Goal: Task Accomplishment & Management: Manage account settings

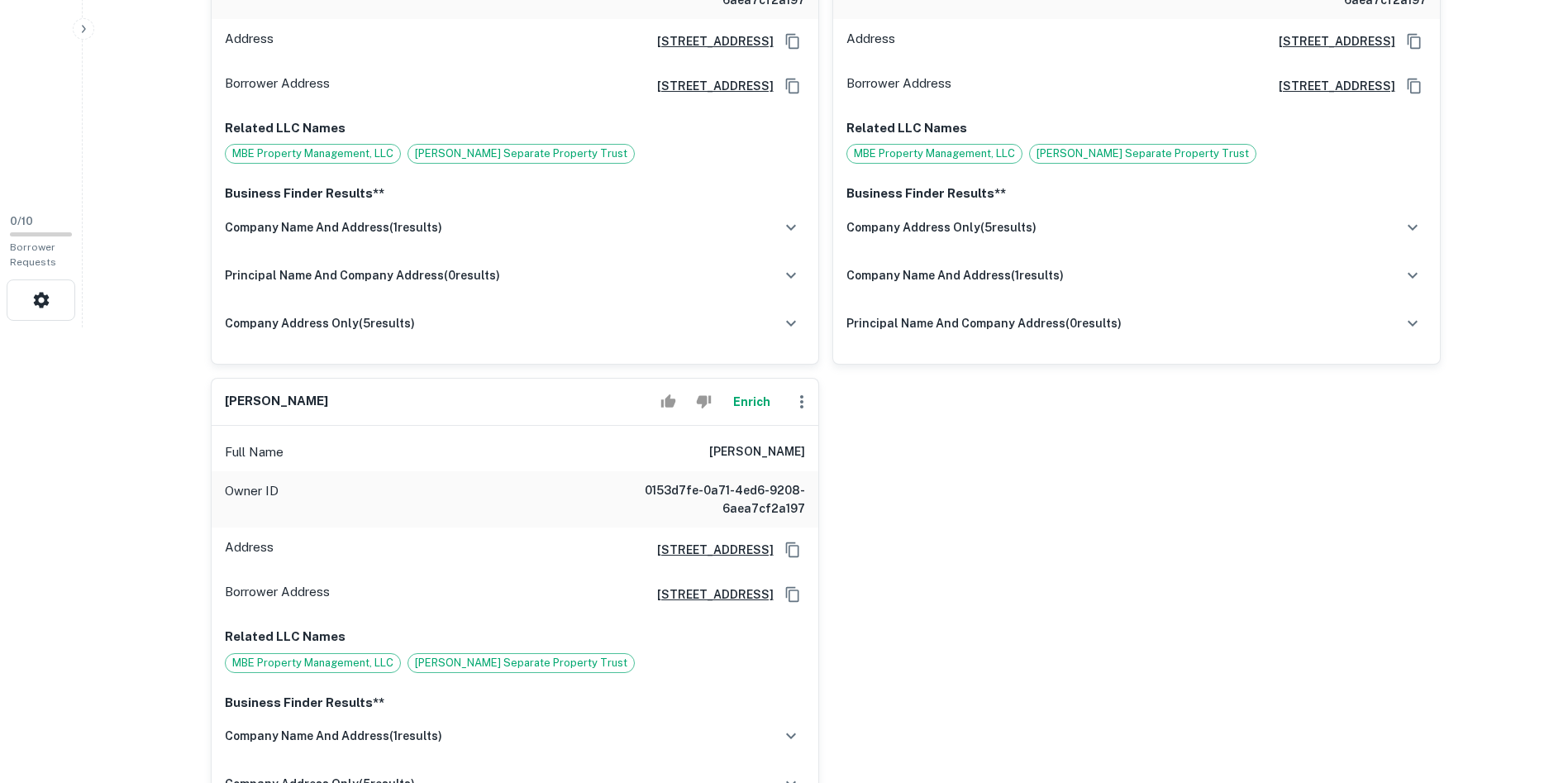
scroll to position [496, 0]
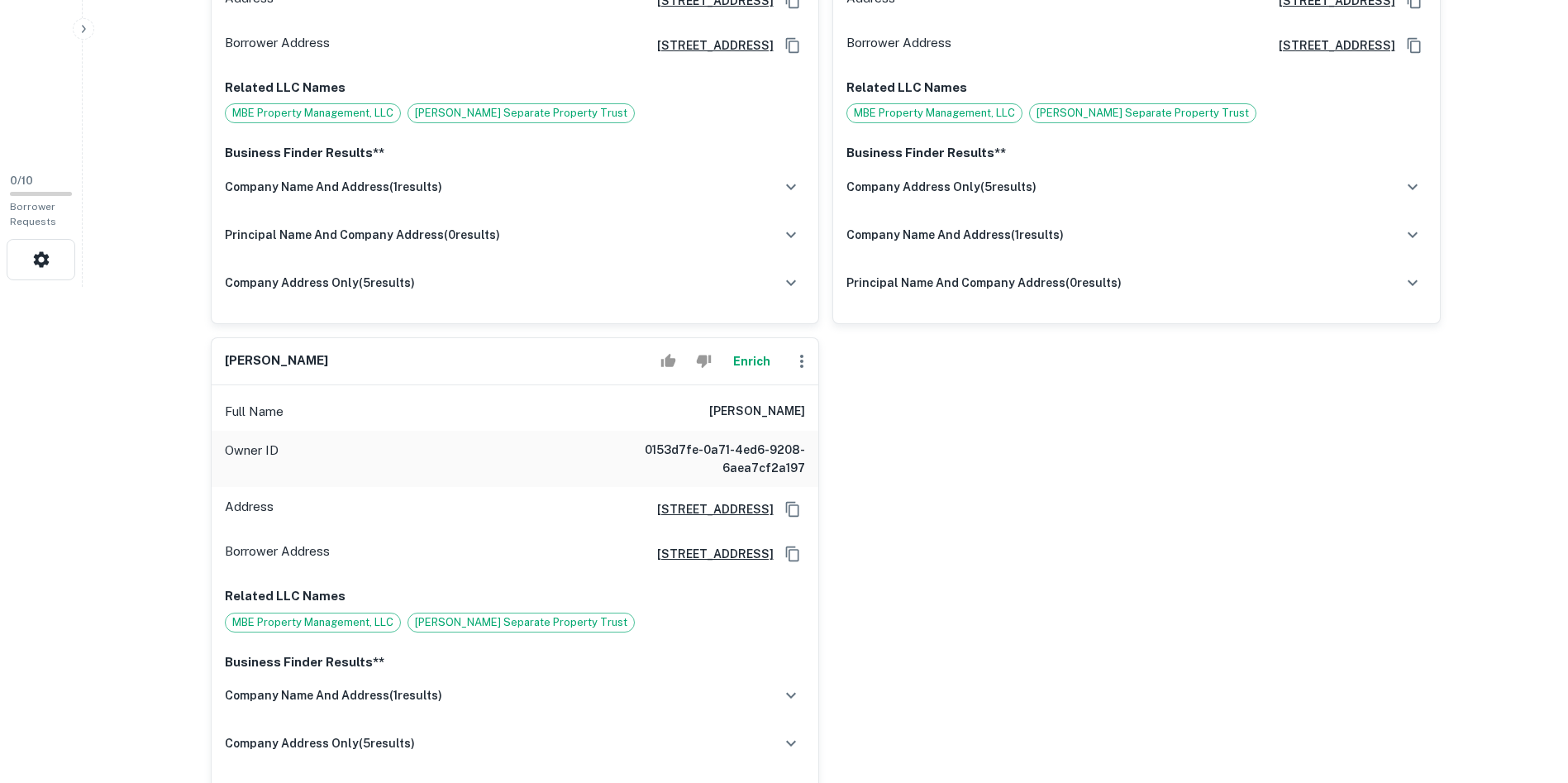
click at [243, 357] on h6 "crystal b. erber" at bounding box center [277, 361] width 104 height 19
copy div "crystal b. erber Enrich"
click at [1106, 405] on div "ibis pedrosa Enrich Full Name ibis pedrosa Owner ID 0153d7fe-0a71-4ed6-9208-6ae…" at bounding box center [820, 324] width 1243 height 1018
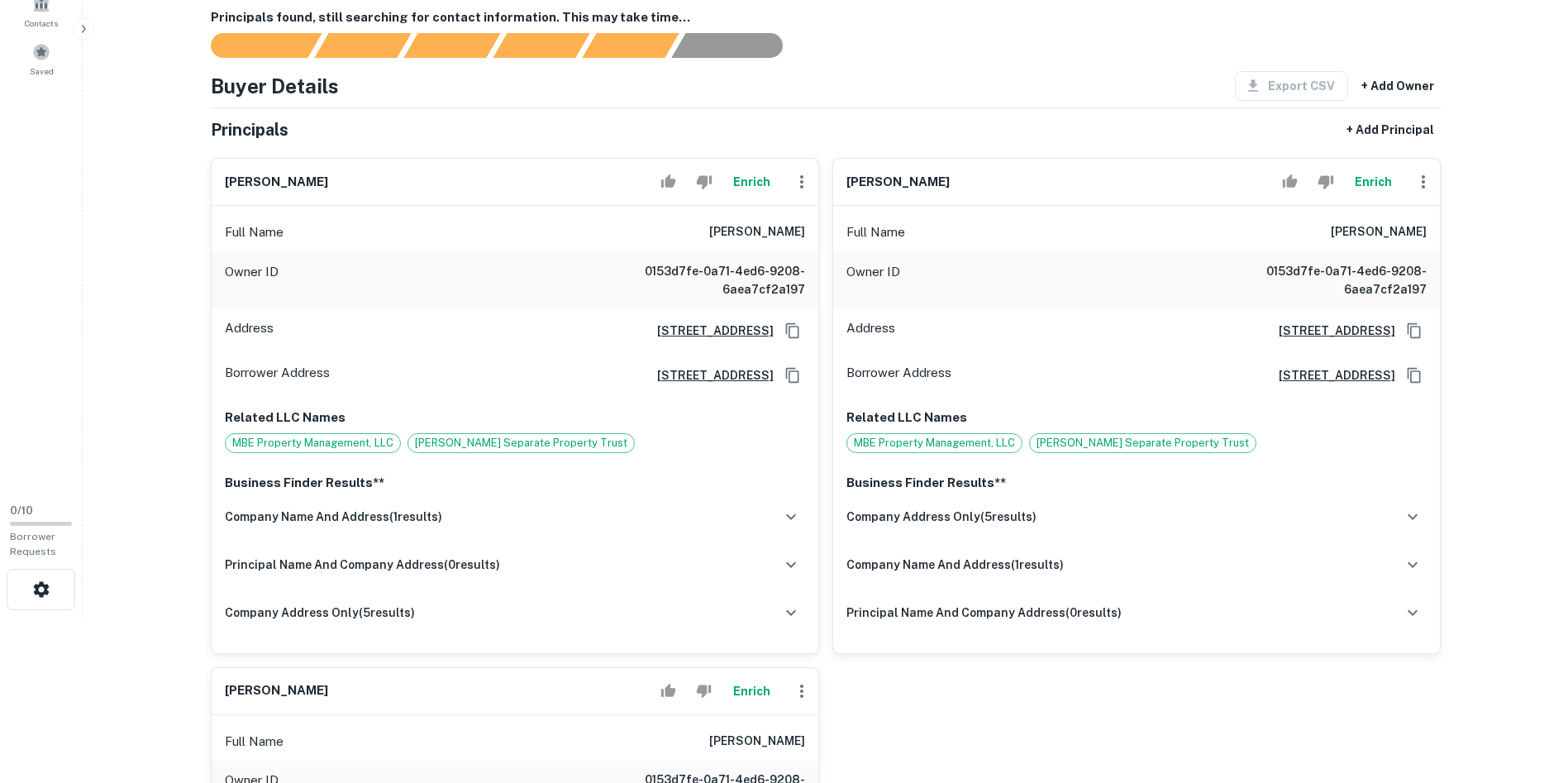
scroll to position [165, 0]
click at [873, 179] on h6 "geoffrey l. erber" at bounding box center [897, 183] width 104 height 19
copy div "geoffrey l. erber Enrich"
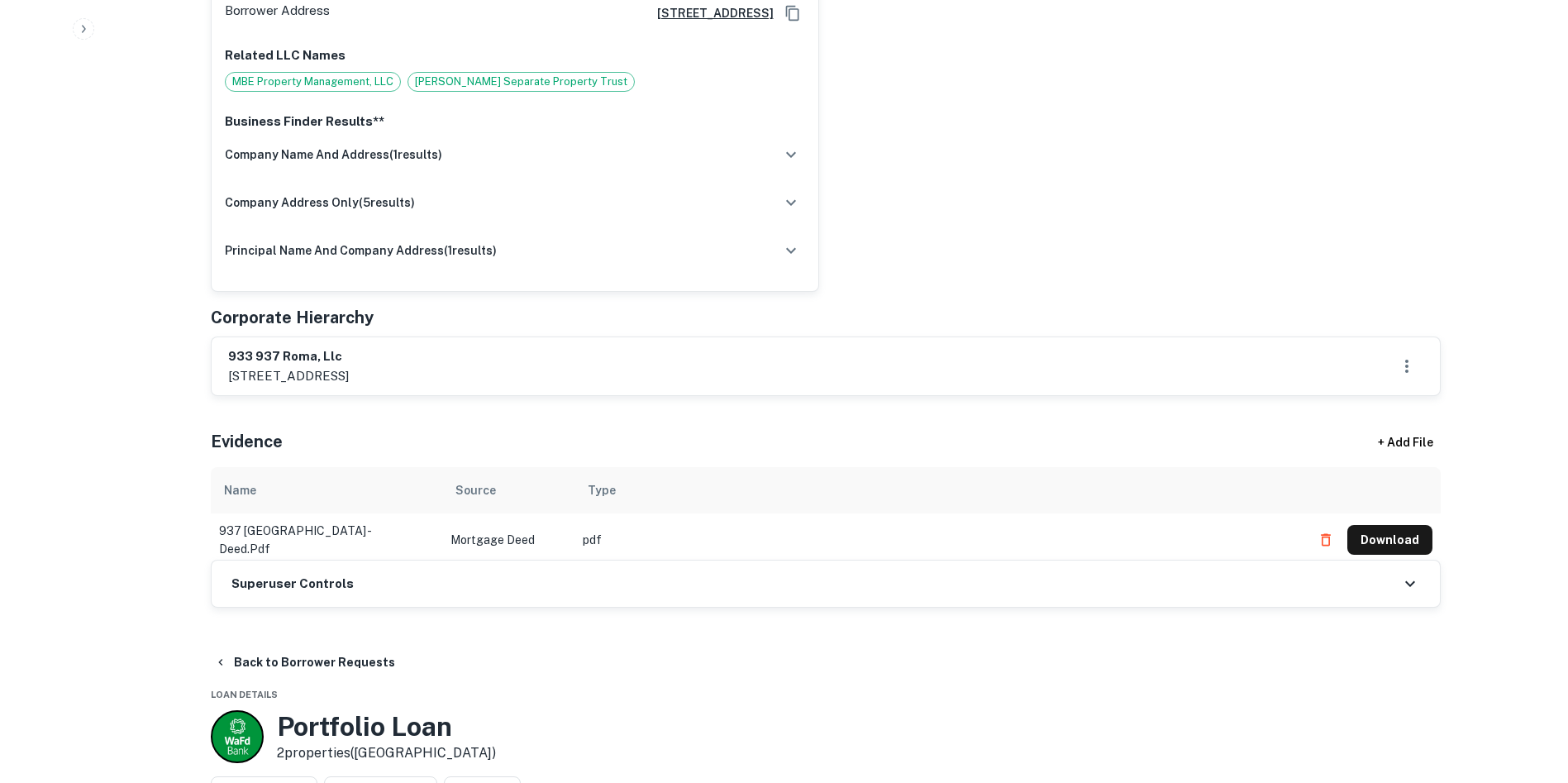
scroll to position [1075, 0]
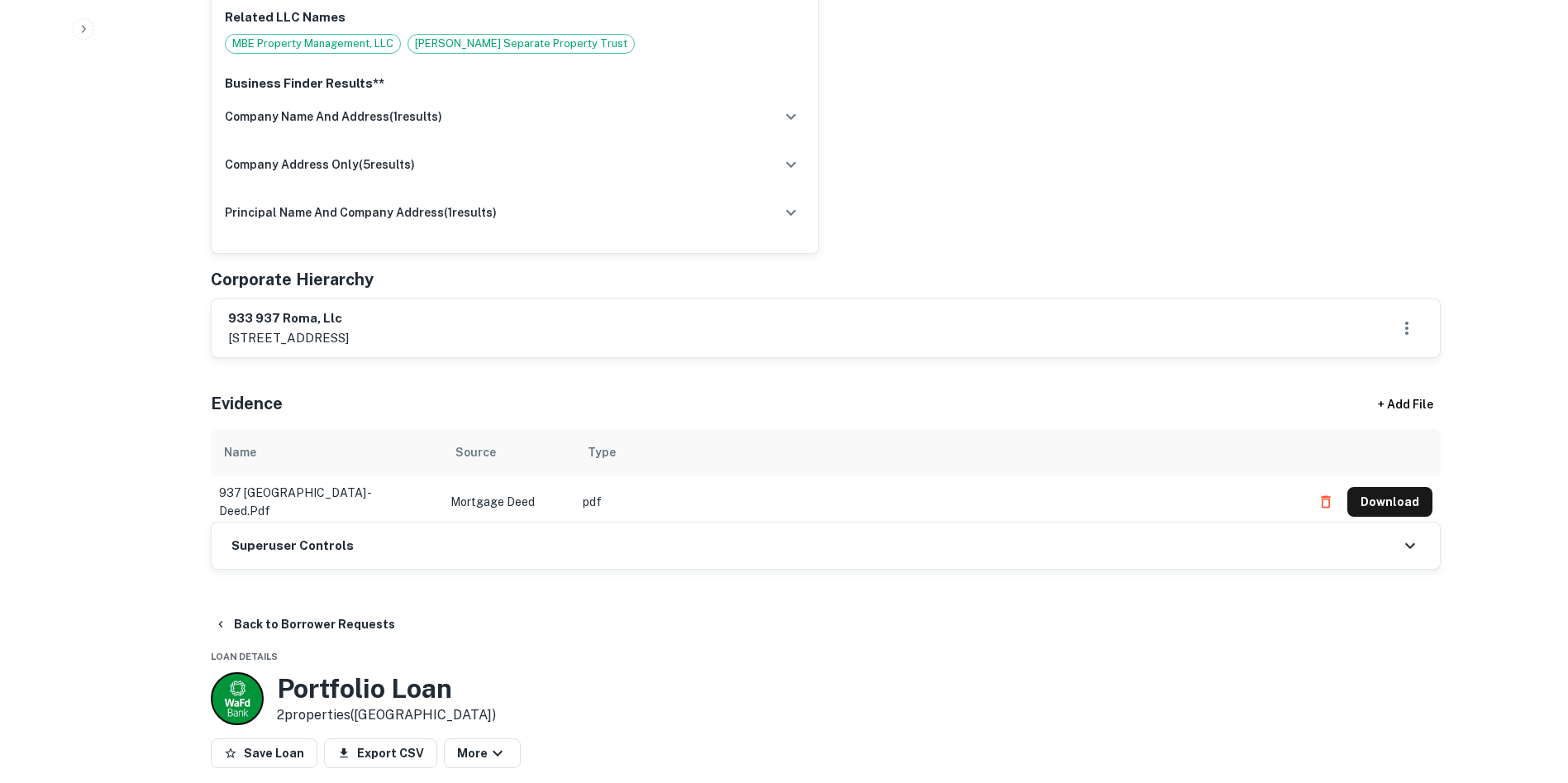
click at [273, 550] on h6 "Superuser Controls" at bounding box center [292, 546] width 122 height 19
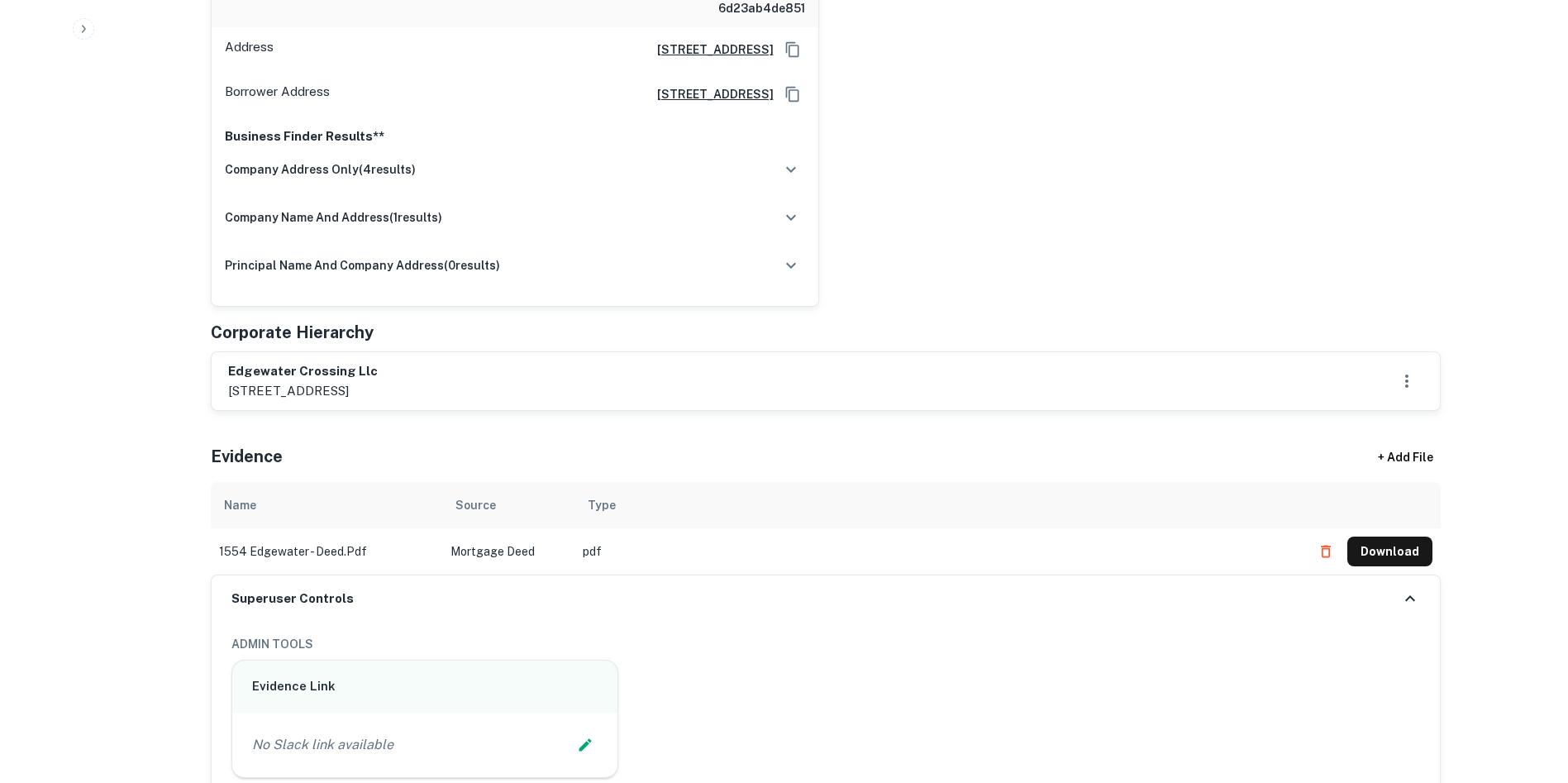
scroll to position [1240, 0]
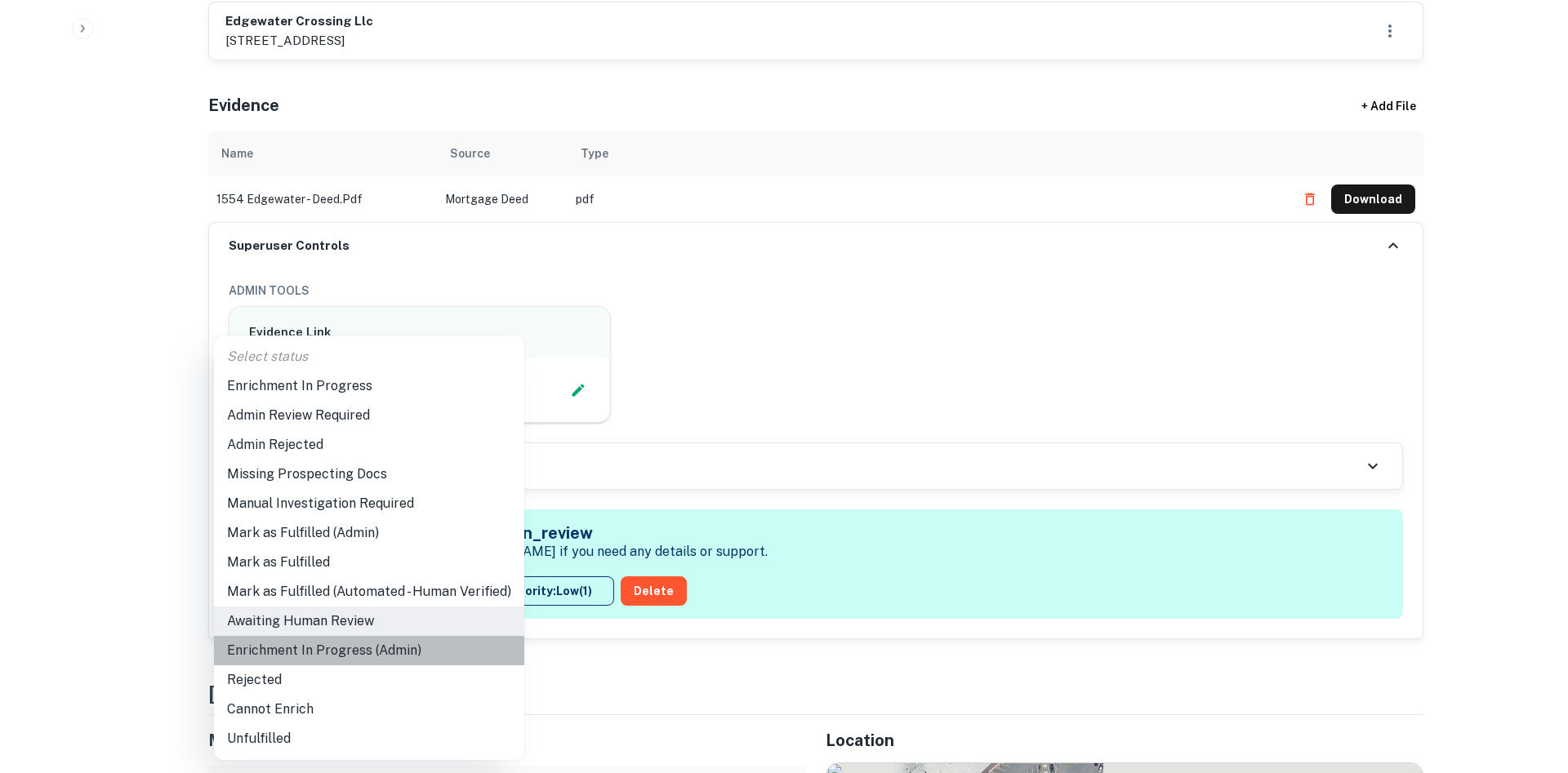
click at [382, 652] on li "Enrichment In Progress (Admin)" at bounding box center [369, 650] width 311 height 30
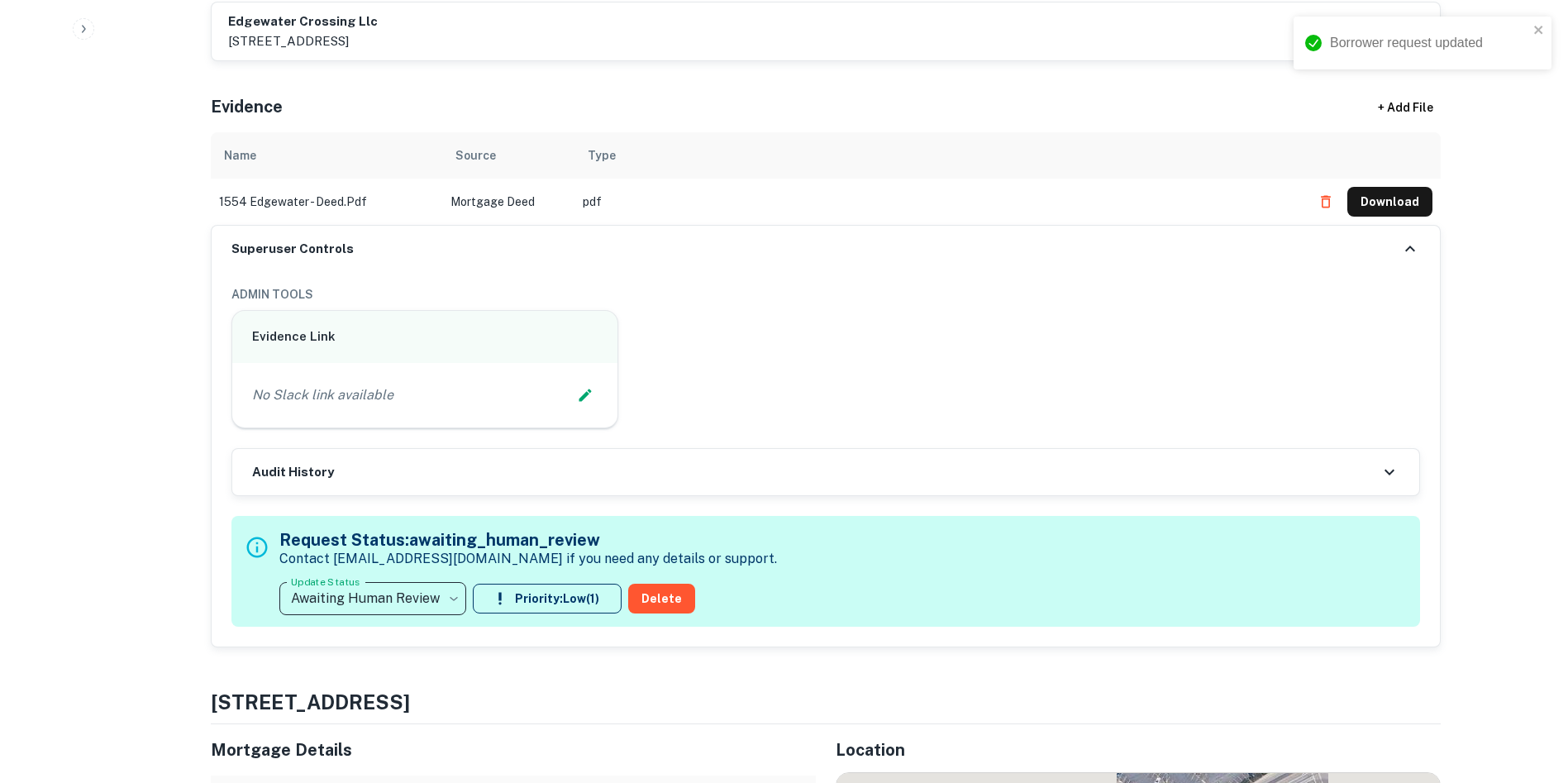
type input "**********"
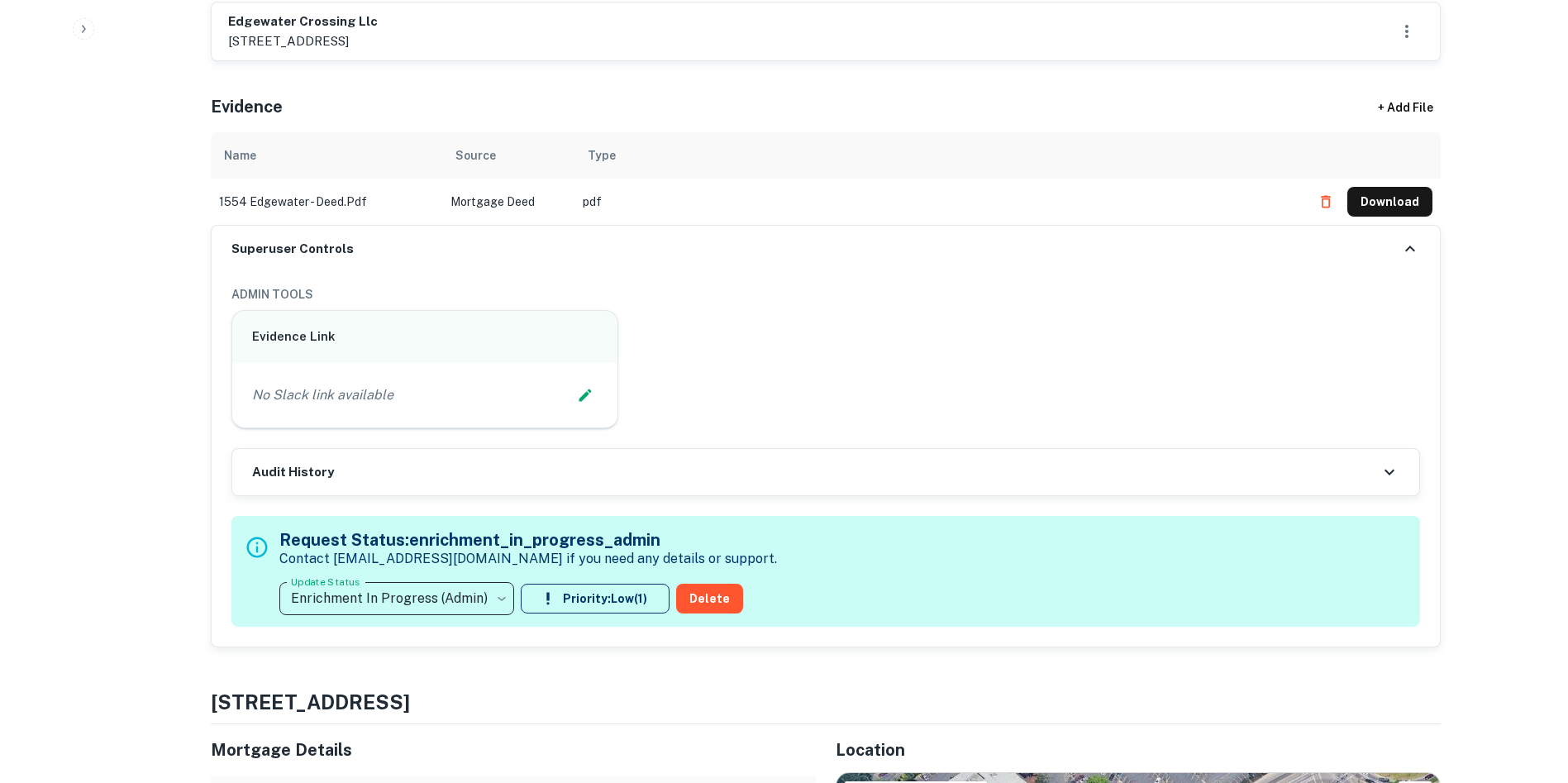
click at [588, 398] on icon "Edit Slack Link" at bounding box center [585, 395] width 16 height 16
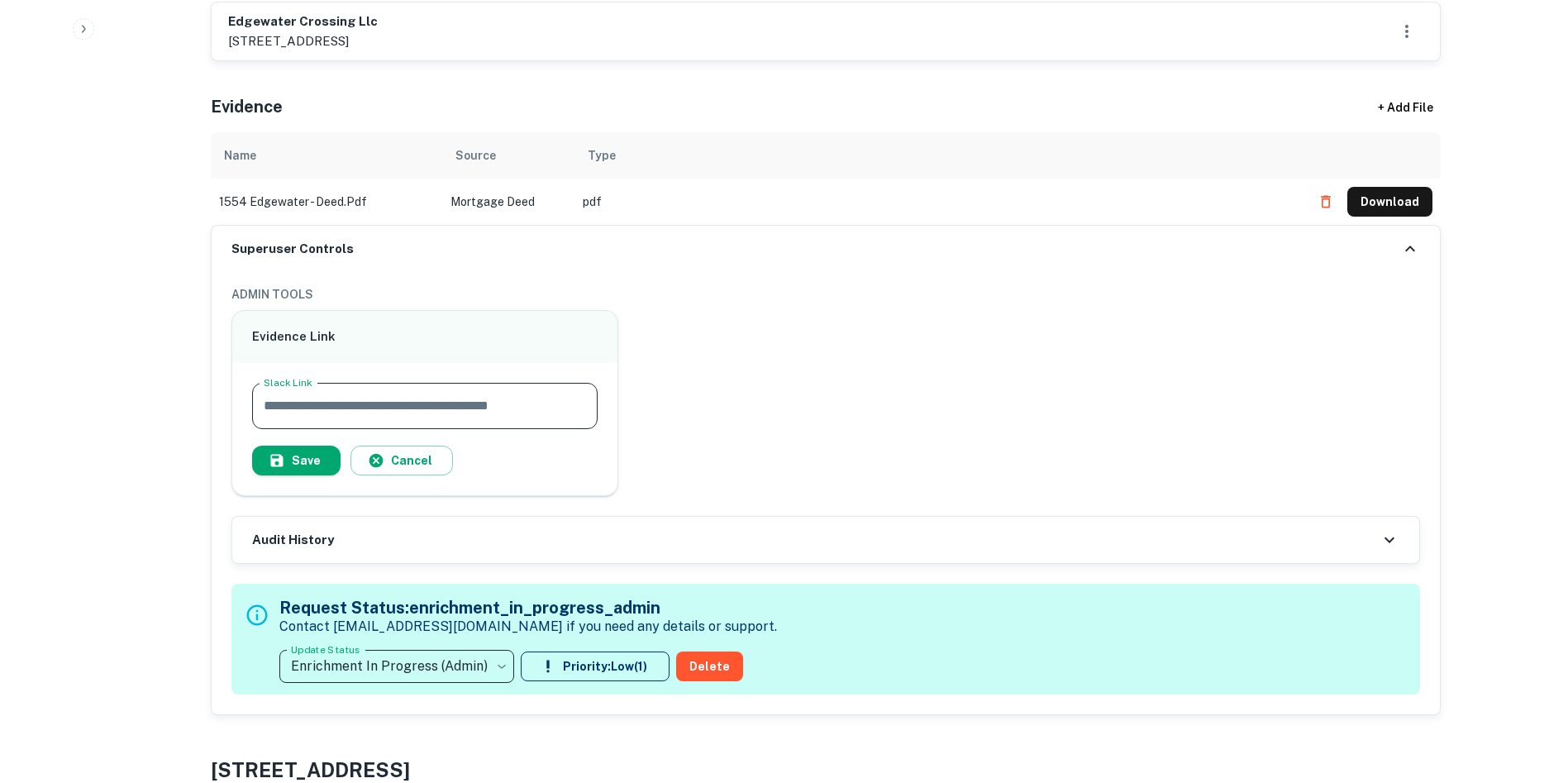
click at [479, 408] on input "Slack Link" at bounding box center [425, 406] width 346 height 46
paste input "**********"
type input "**********"
click at [304, 458] on button "Save" at bounding box center [295, 460] width 88 height 30
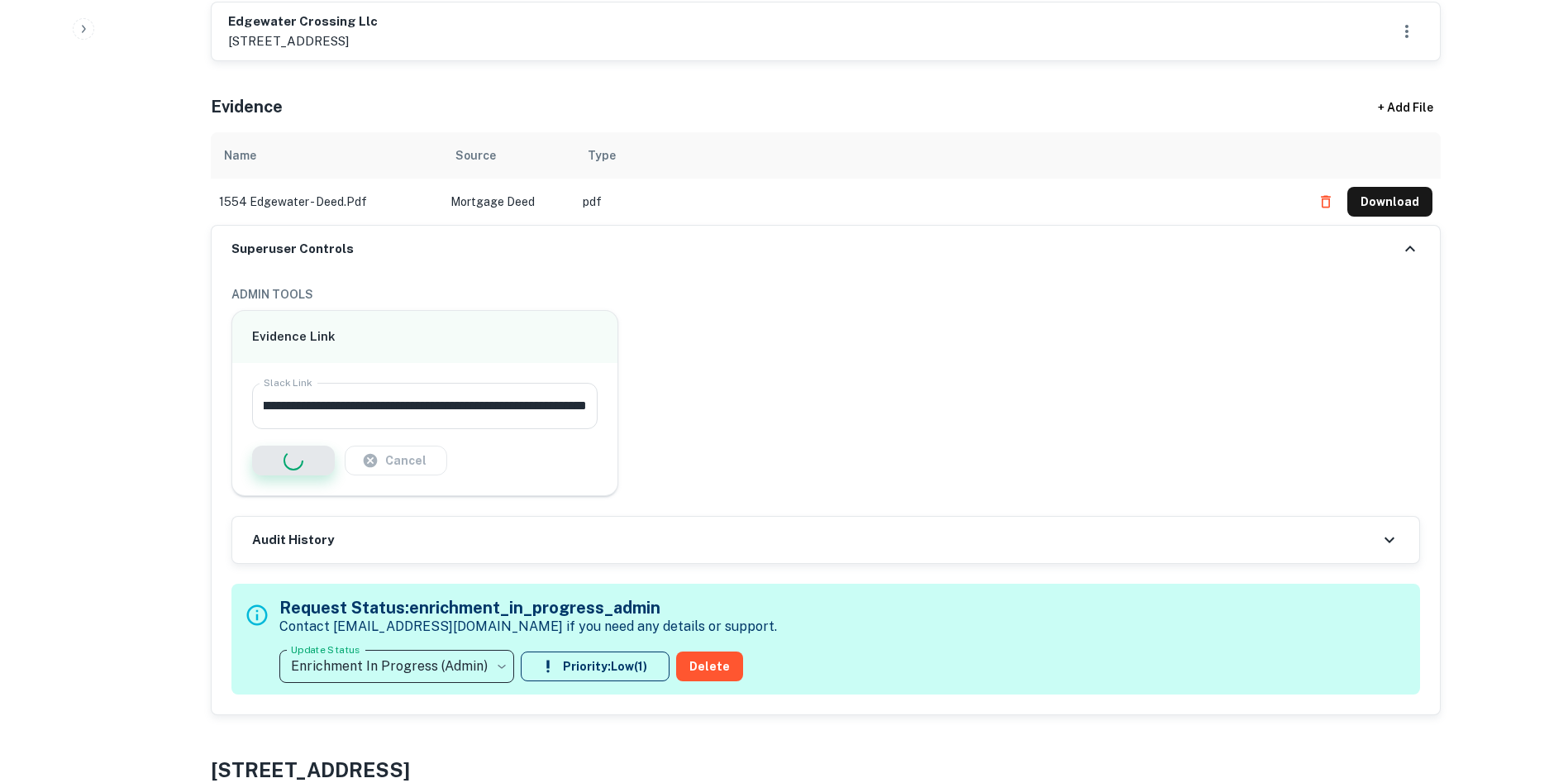
scroll to position [0, 0]
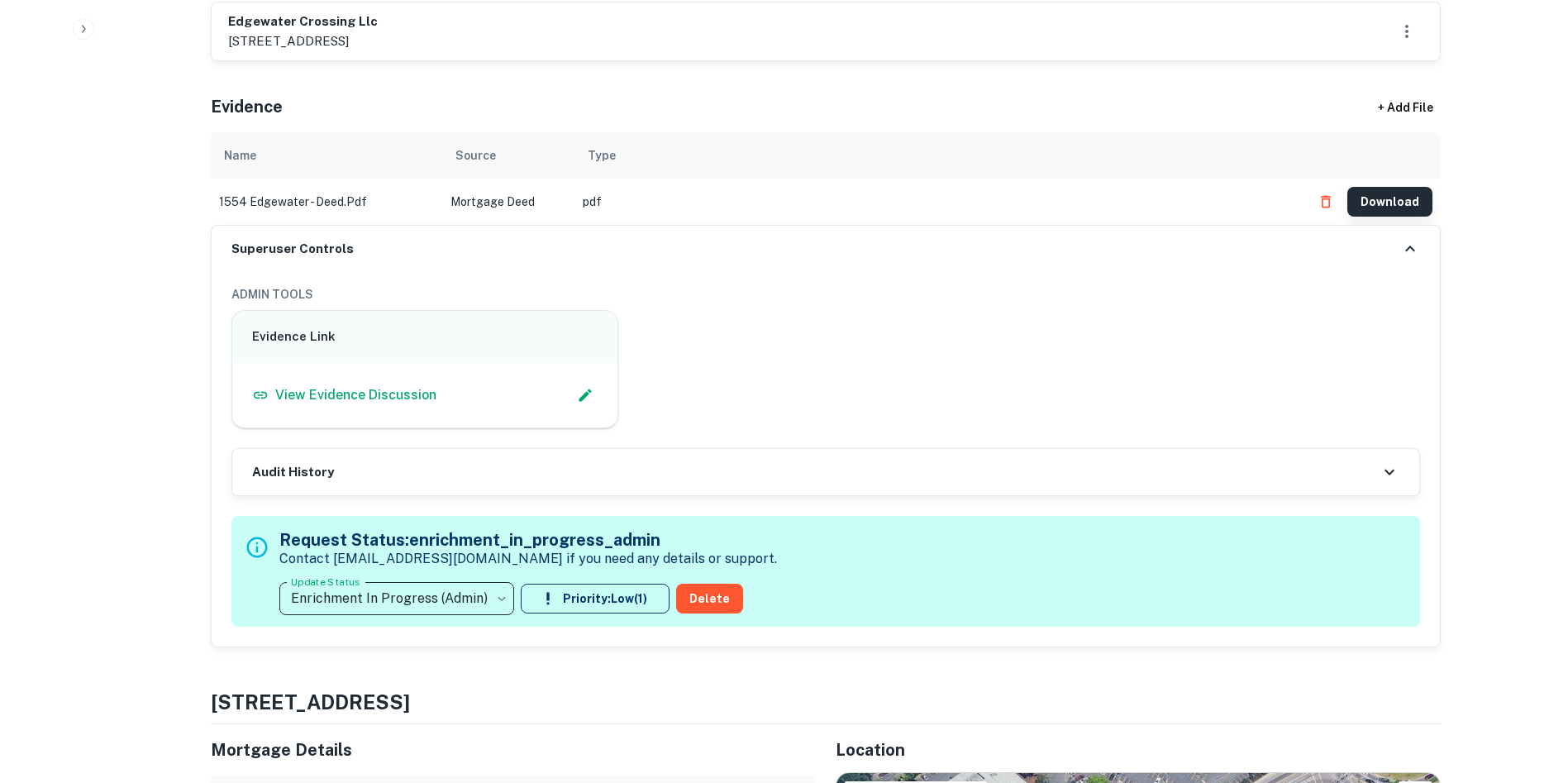
click at [1393, 194] on button "Download" at bounding box center [1389, 201] width 85 height 30
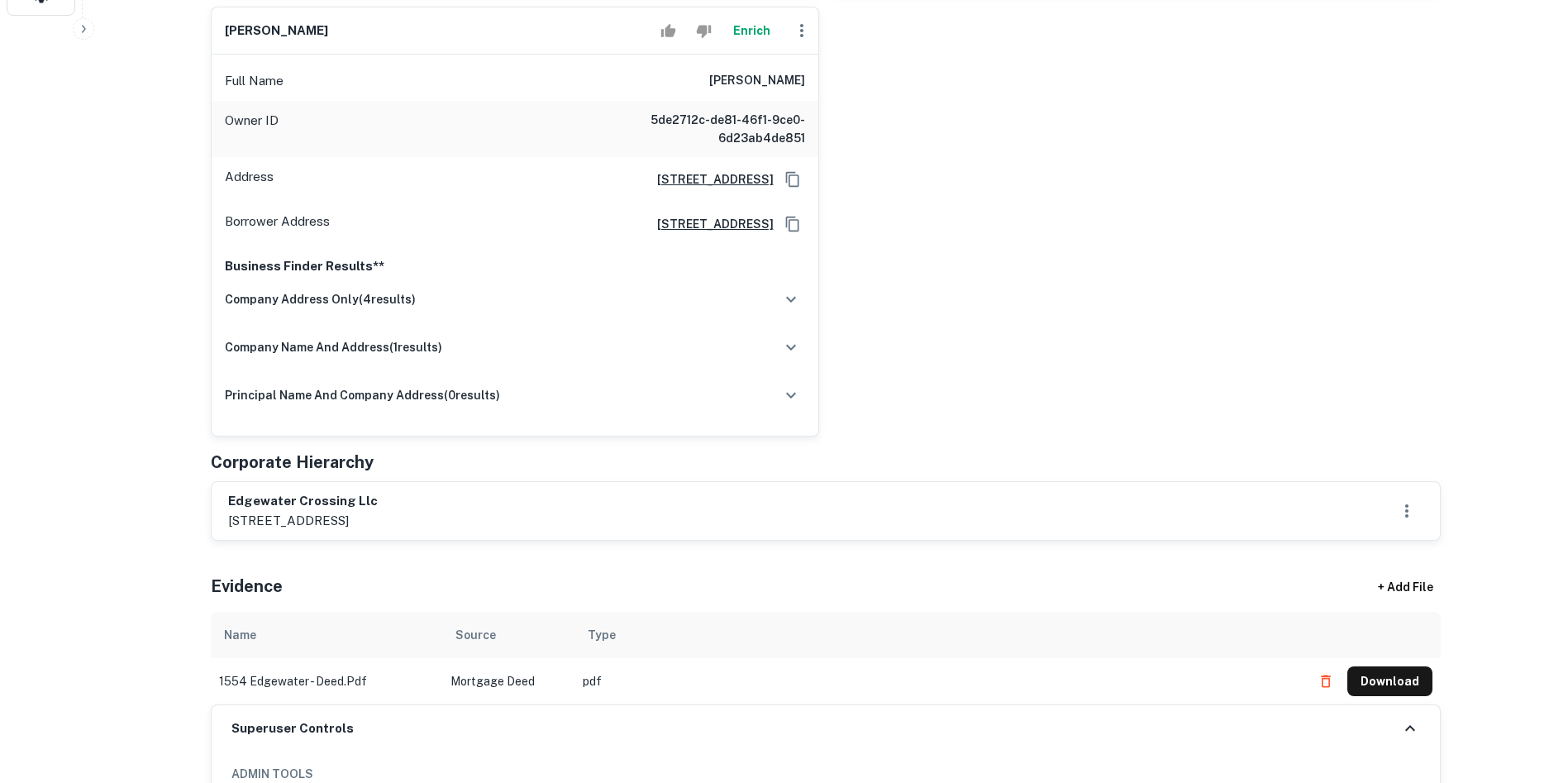
scroll to position [661, 0]
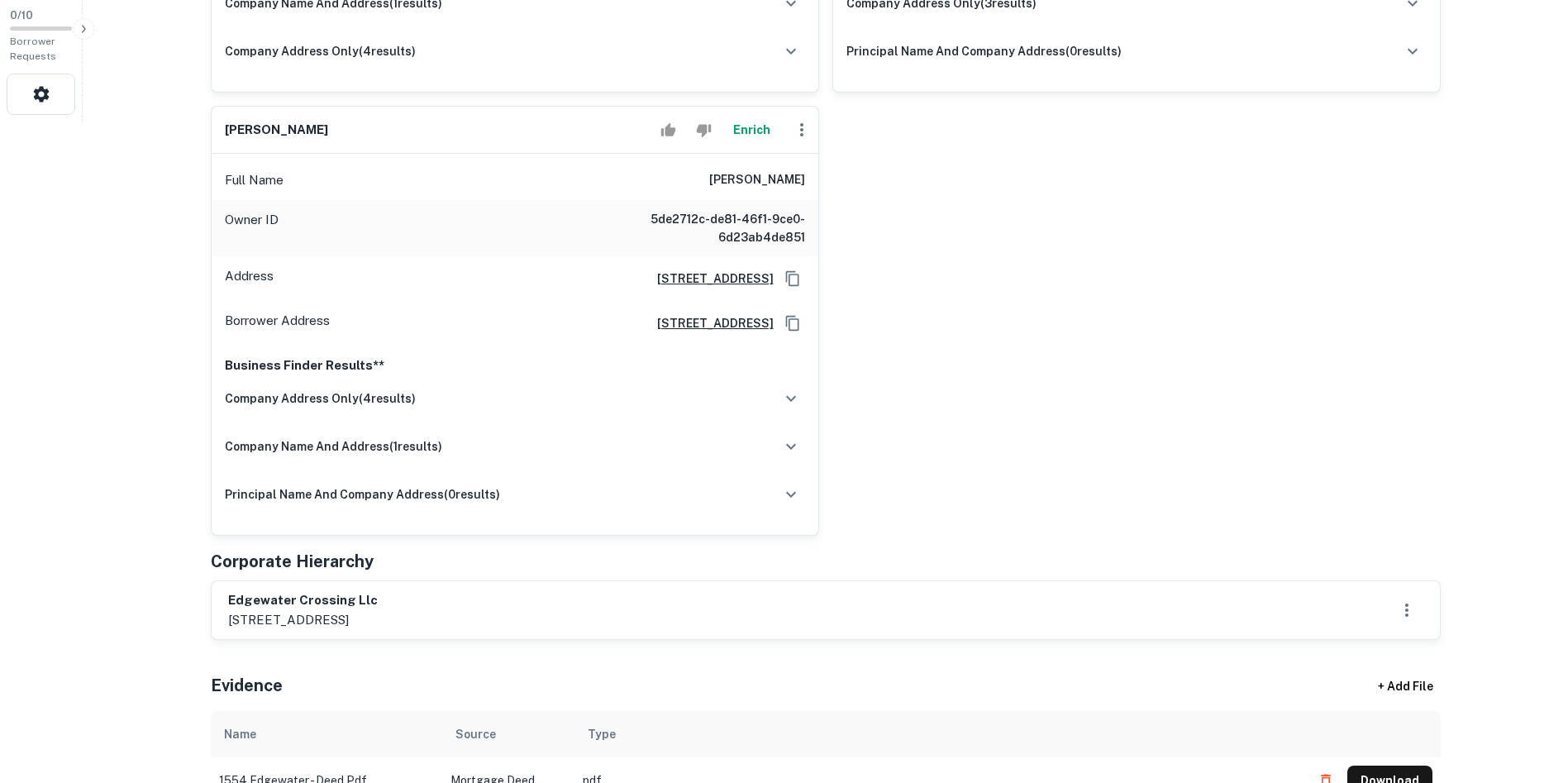
drag, startPoint x: 1476, startPoint y: 237, endPoint x: 1454, endPoint y: 226, distance: 24.6
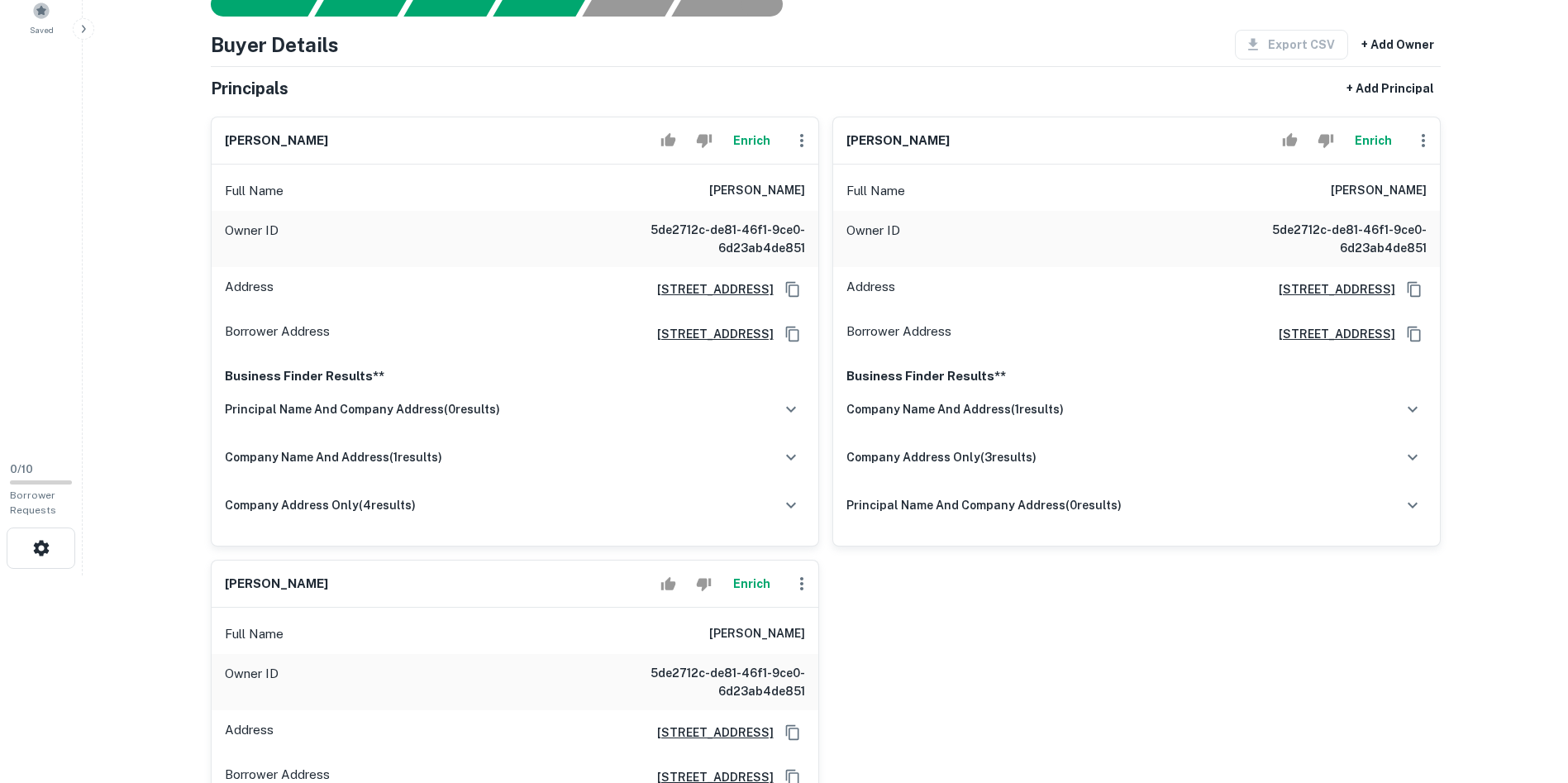
scroll to position [165, 0]
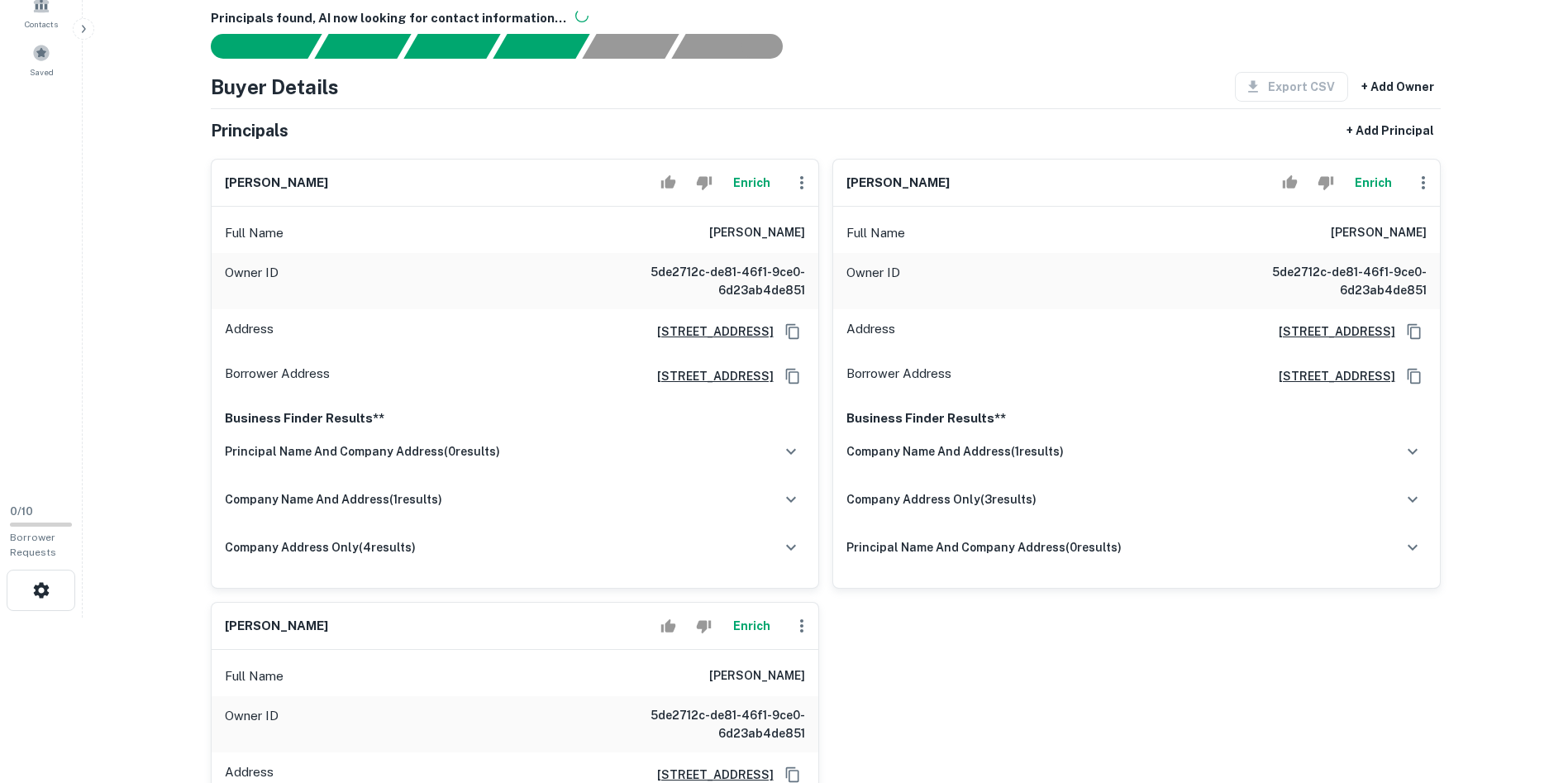
drag, startPoint x: 1490, startPoint y: 248, endPoint x: 1517, endPoint y: 233, distance: 30.9
click at [1493, 244] on main "Back to Borrower Requests Borrower Info for [STREET_ADDRESS] Loan : EDGEWATER C…" at bounding box center [826, 226] width 1486 height 783
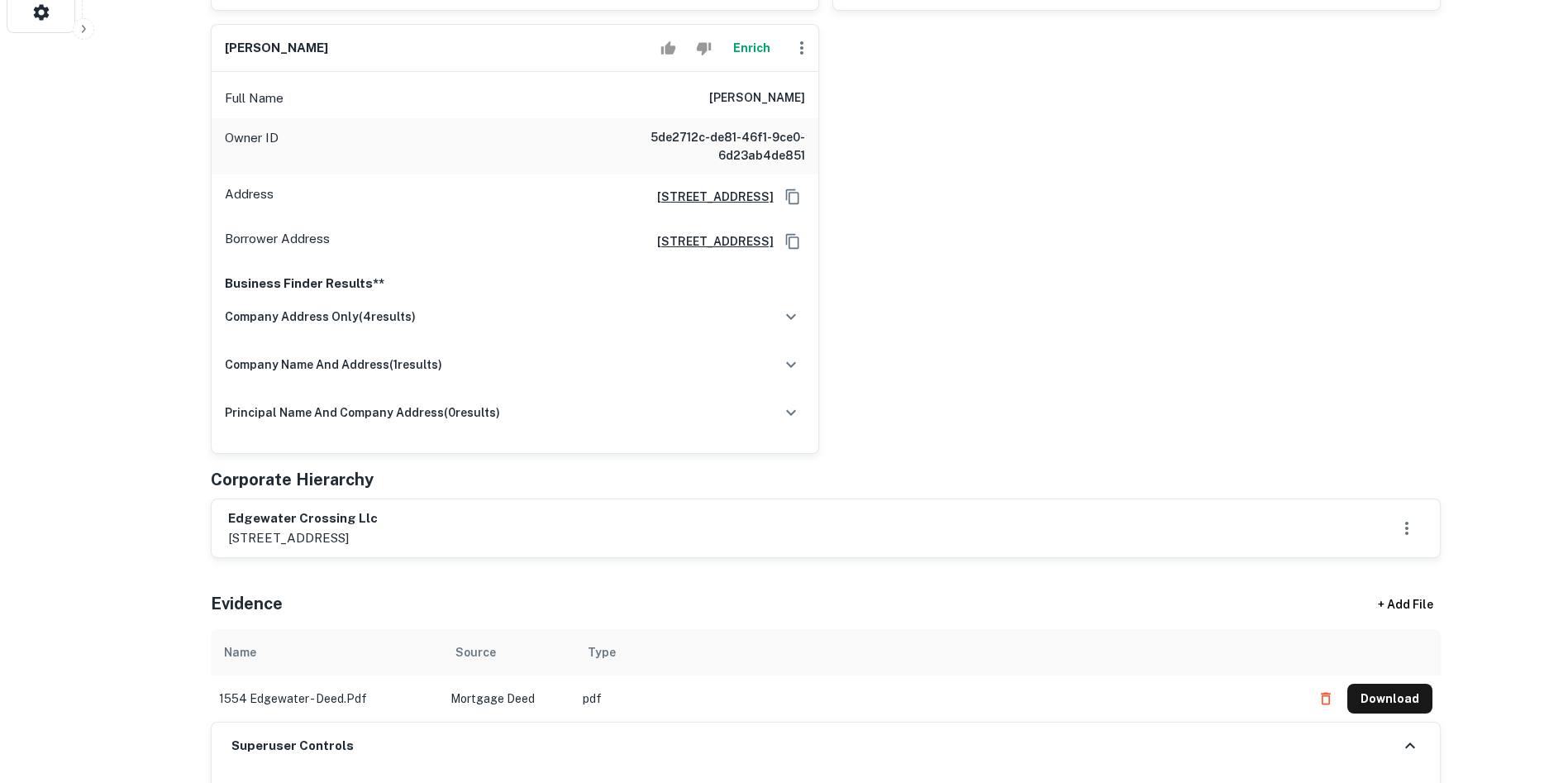
scroll to position [744, 0]
click at [312, 518] on h6 "edgewater crossing llc" at bounding box center [302, 518] width 150 height 19
copy h6 "edgewater crossing llc"
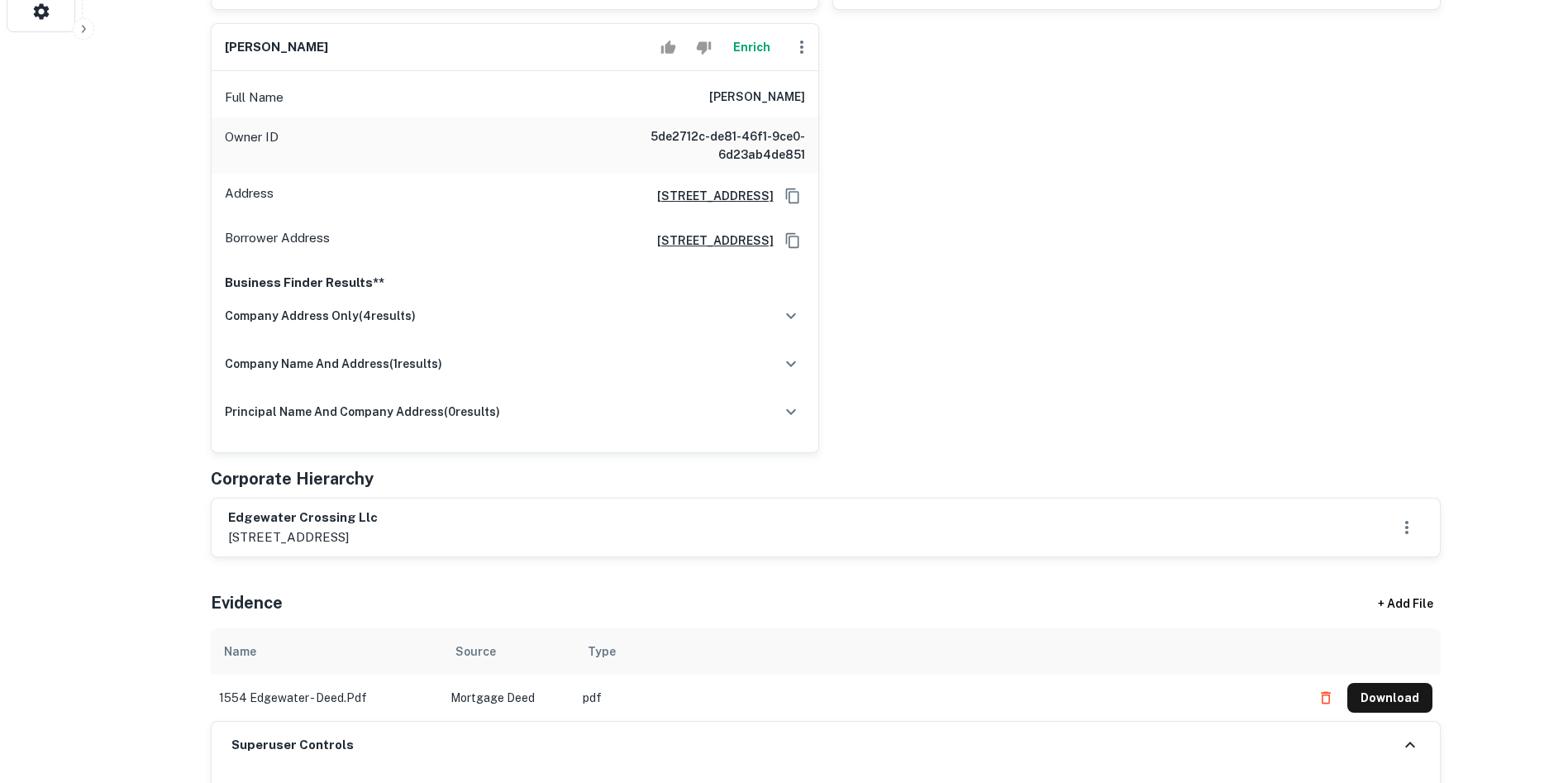
click at [1183, 242] on div "[PERSON_NAME] Enrich Full Name [PERSON_NAME] Owner ID 5de2712c-de81-46f1-9ce0-6…" at bounding box center [820, 9] width 1243 height 887
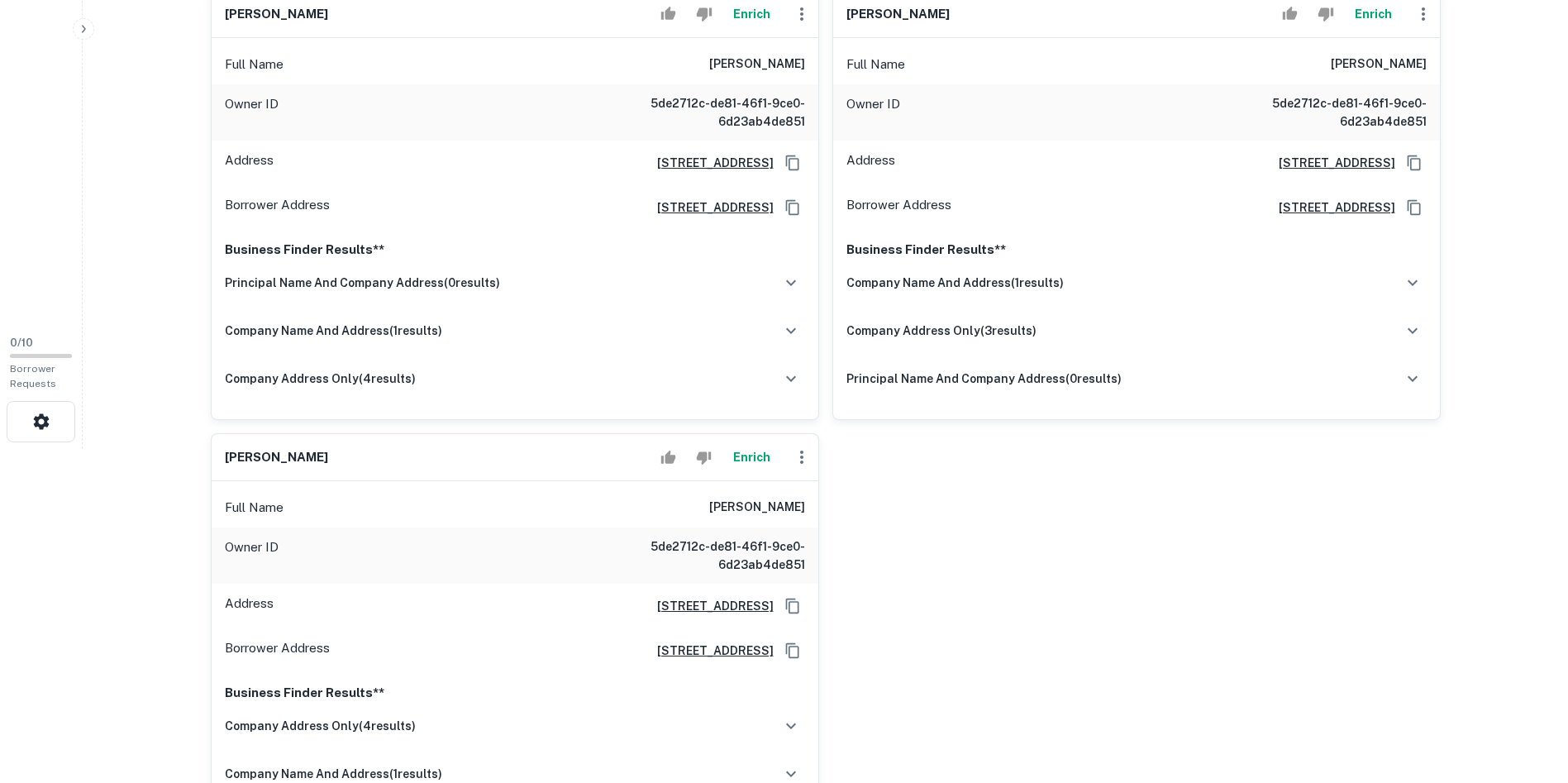
scroll to position [331, 0]
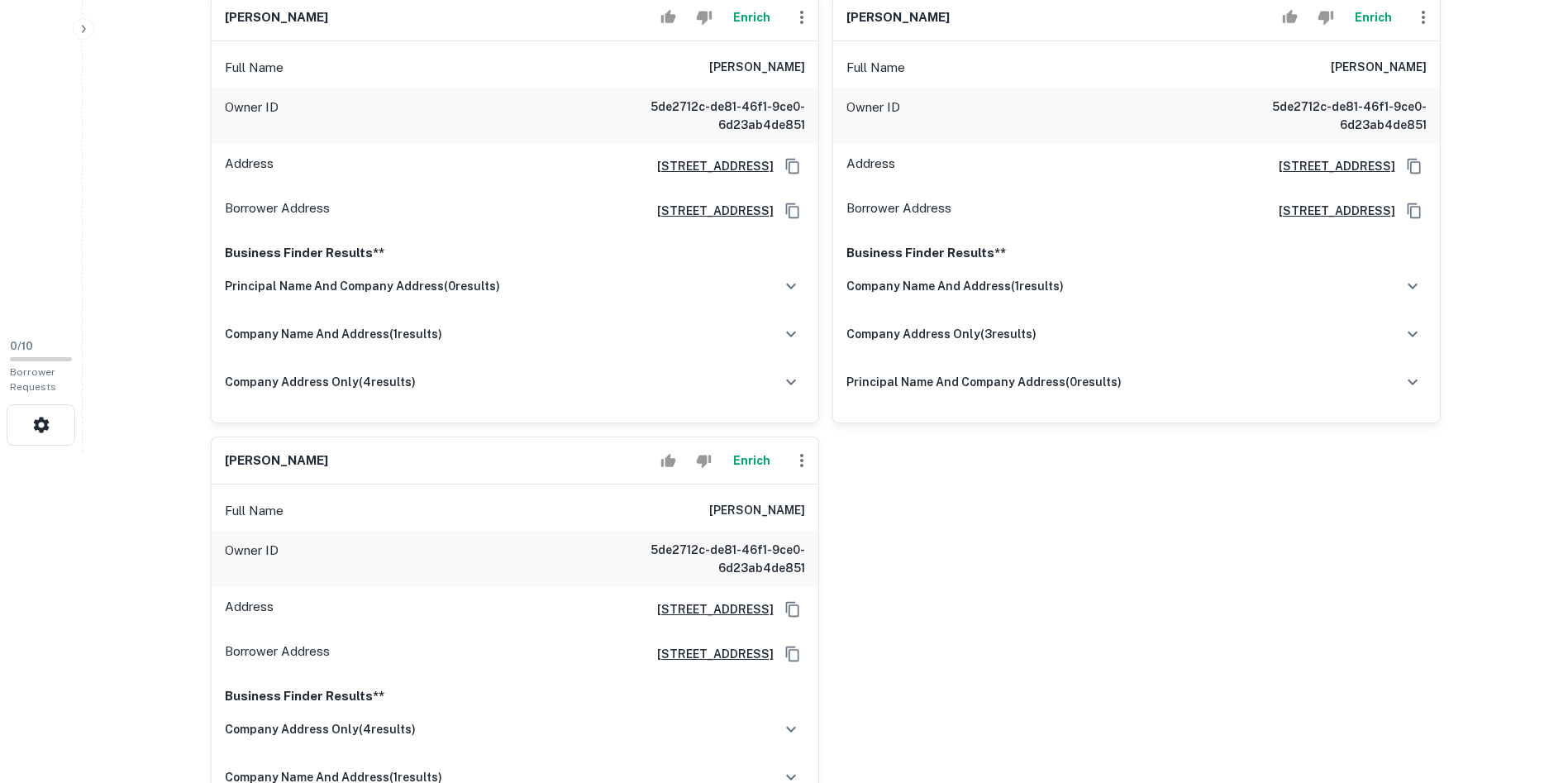
click at [255, 460] on h6 "[PERSON_NAME]" at bounding box center [277, 461] width 104 height 19
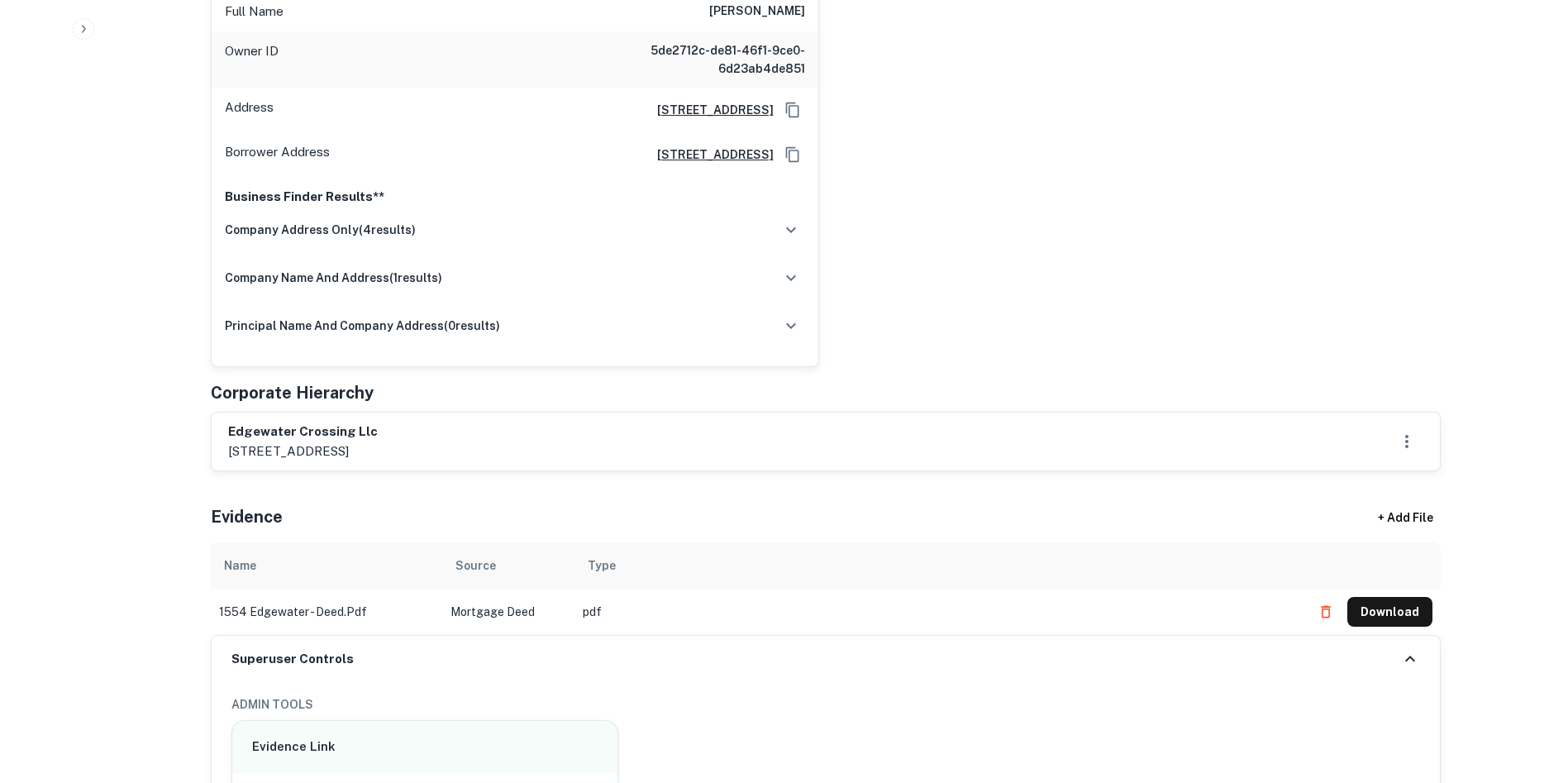
scroll to position [910, 0]
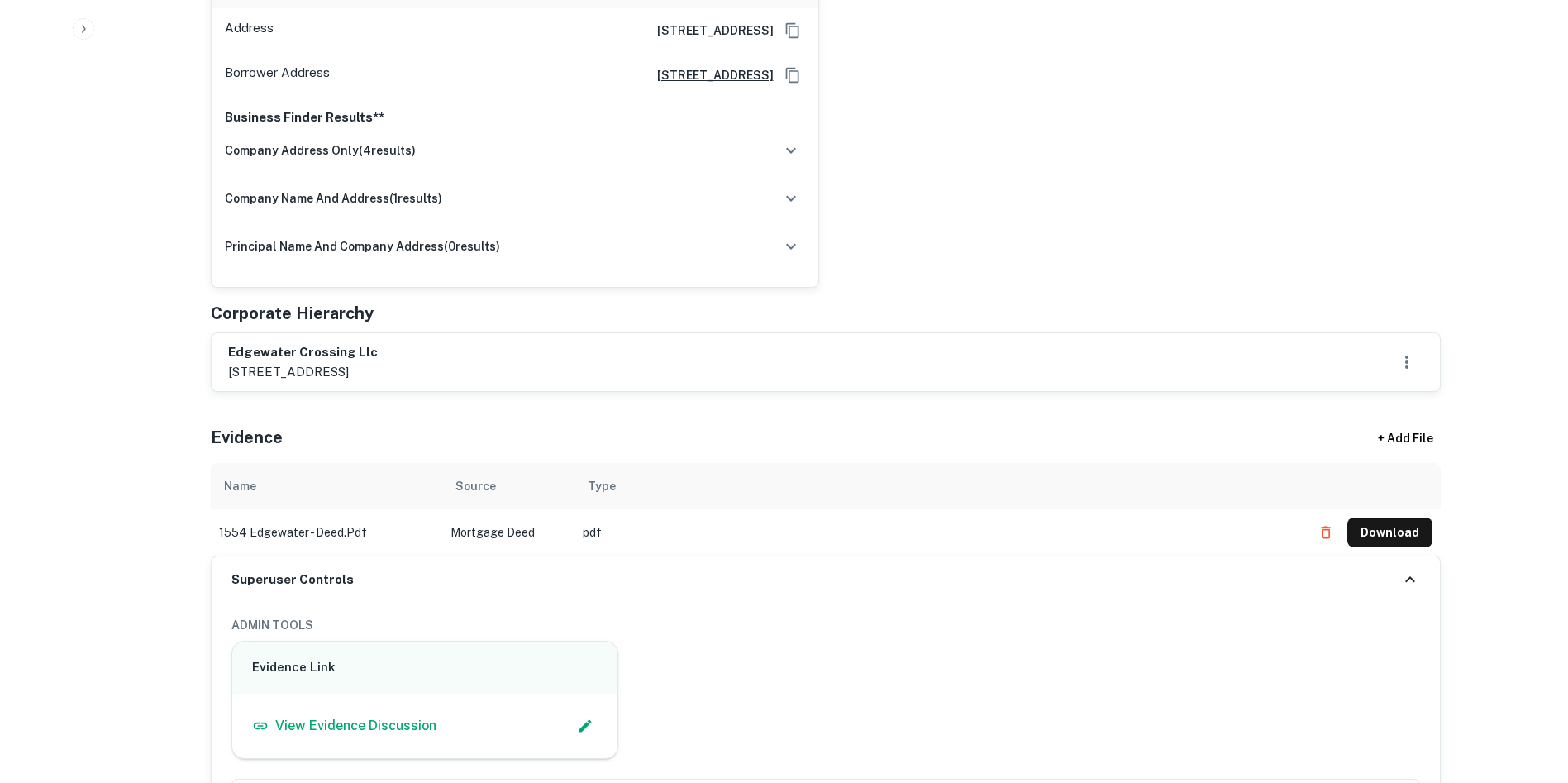
click at [277, 368] on p "[STREET_ADDRESS]" at bounding box center [302, 372] width 150 height 20
copy div "[STREET_ADDRESS]"
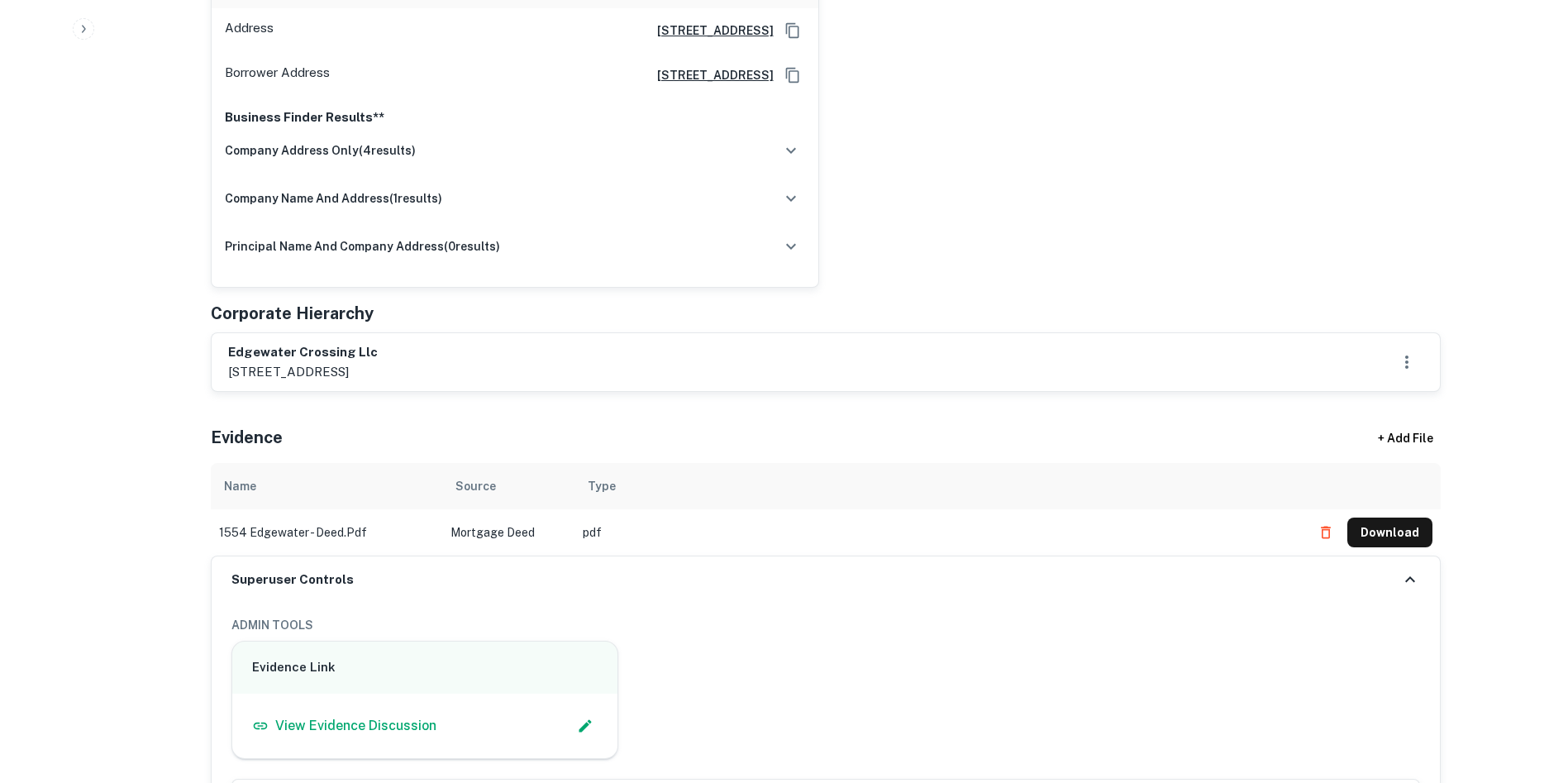
click at [301, 350] on h6 "edgewater crossing llc" at bounding box center [302, 353] width 150 height 19
click at [298, 345] on h6 "edgewater crossing llc" at bounding box center [302, 353] width 150 height 19
click at [392, 341] on div "edgewater crossing llc [STREET_ADDRESS]" at bounding box center [826, 362] width 1228 height 58
click at [255, 354] on h6 "edgewater crossing llc" at bounding box center [302, 353] width 150 height 19
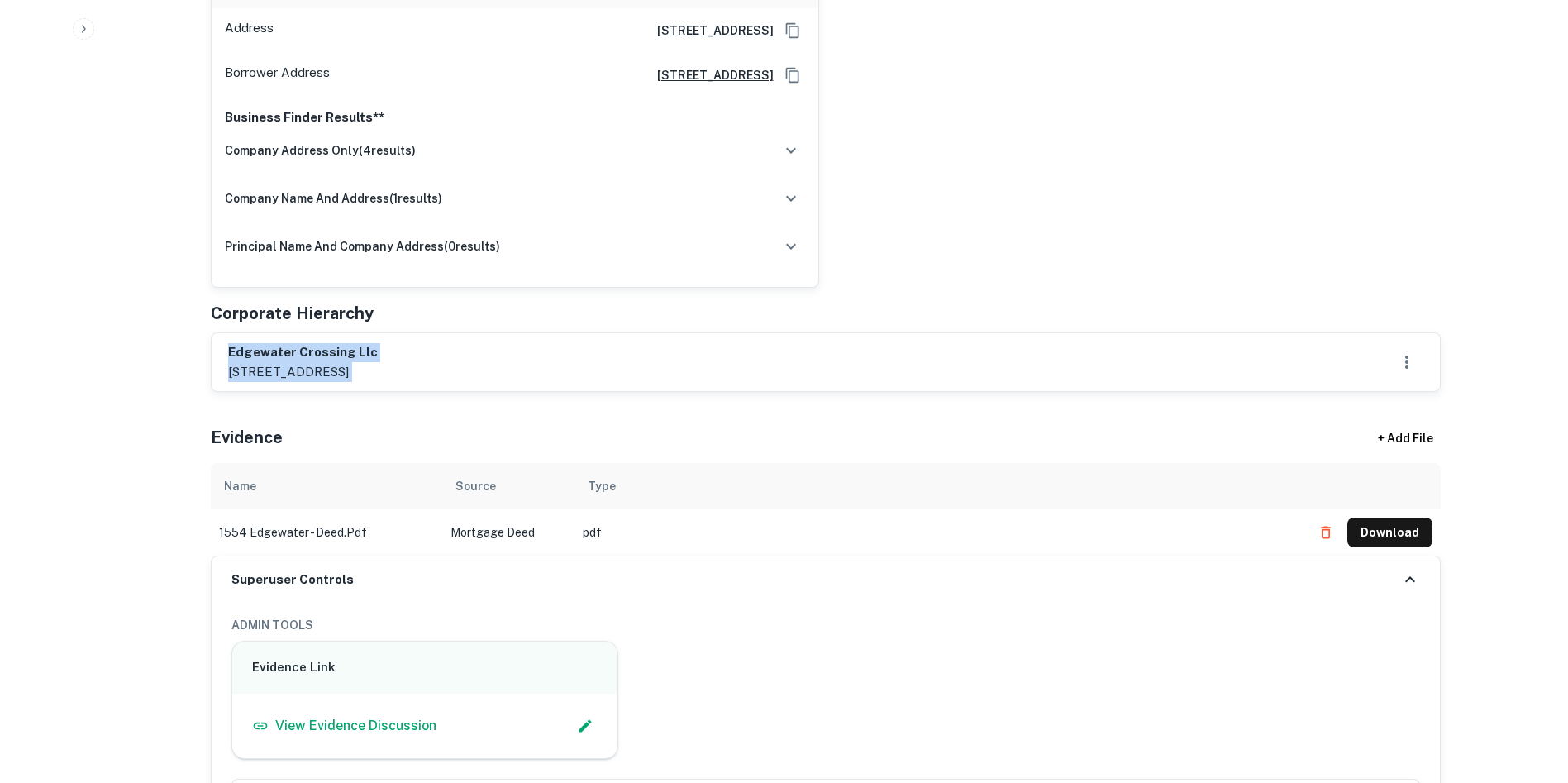
drag, startPoint x: 255, startPoint y: 354, endPoint x: 286, endPoint y: 374, distance: 36.9
click at [286, 374] on div "edgewater crossing llc [STREET_ADDRESS]" at bounding box center [302, 362] width 150 height 38
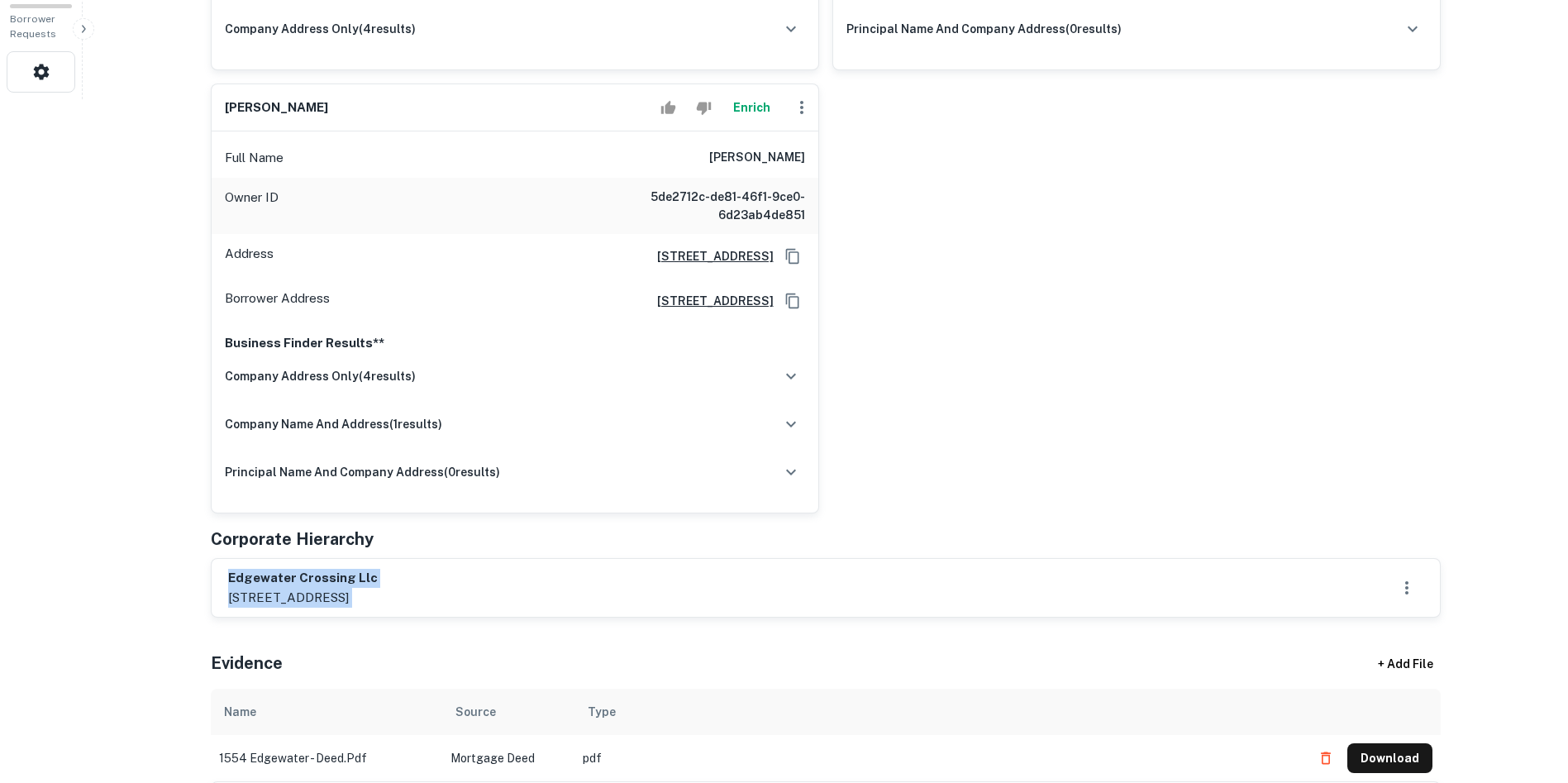
scroll to position [661, 0]
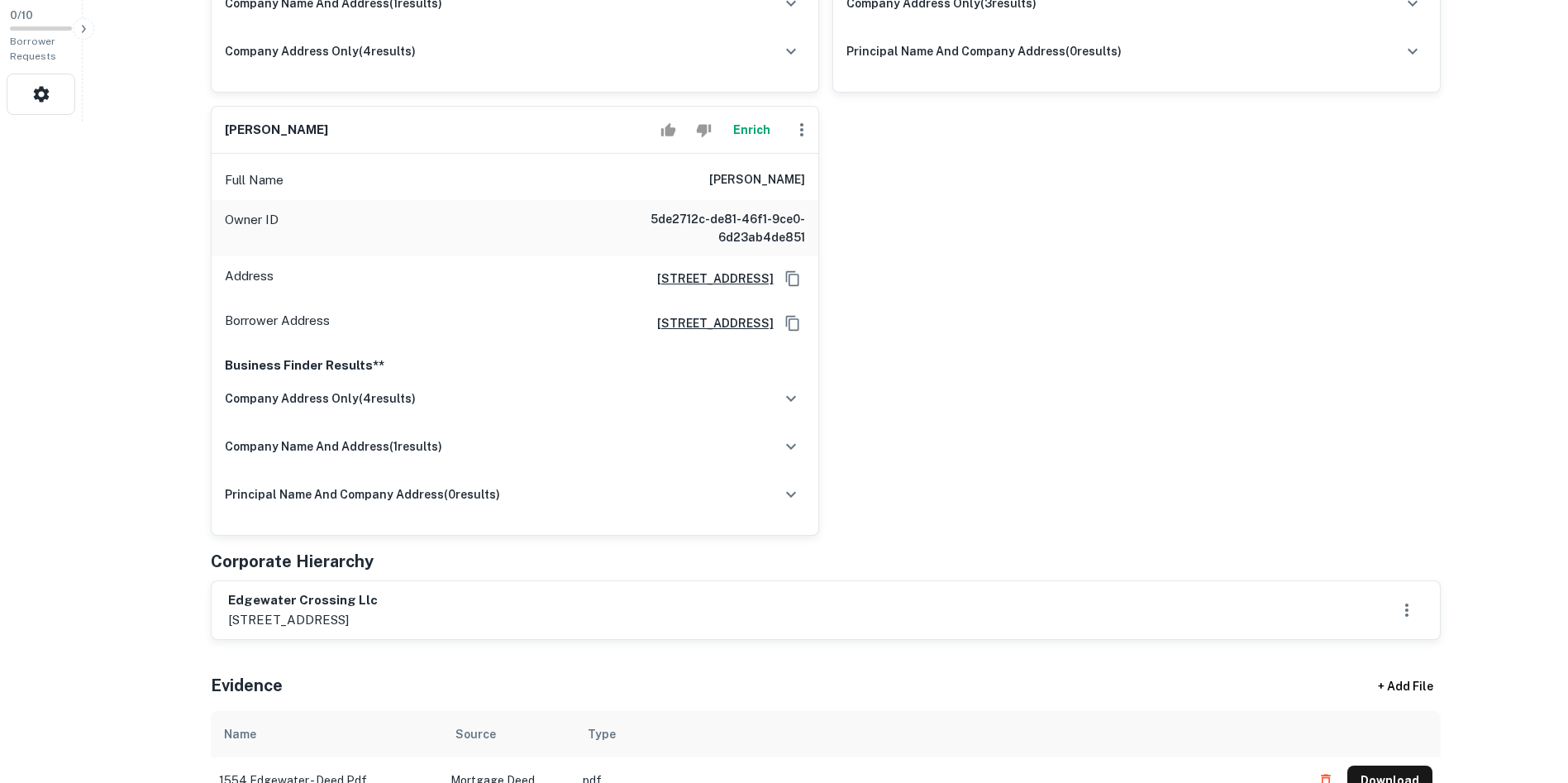
click at [299, 131] on h6 "[PERSON_NAME]" at bounding box center [277, 130] width 104 height 19
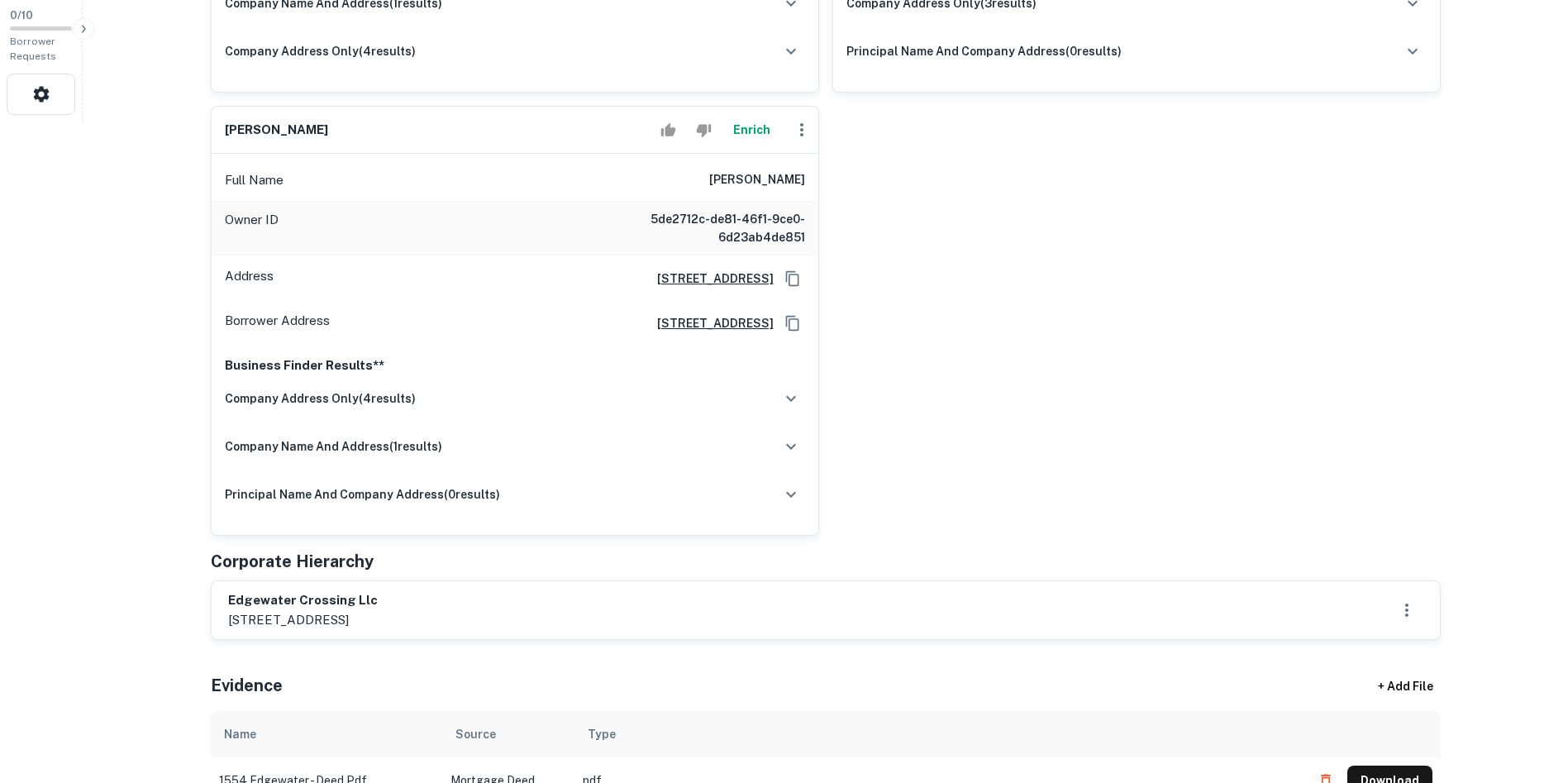
click at [294, 622] on p "[STREET_ADDRESS]" at bounding box center [302, 619] width 150 height 20
click at [297, 622] on p "[STREET_ADDRESS]" at bounding box center [302, 619] width 150 height 20
click at [278, 622] on p "[STREET_ADDRESS]" at bounding box center [302, 619] width 150 height 20
copy p "5348"
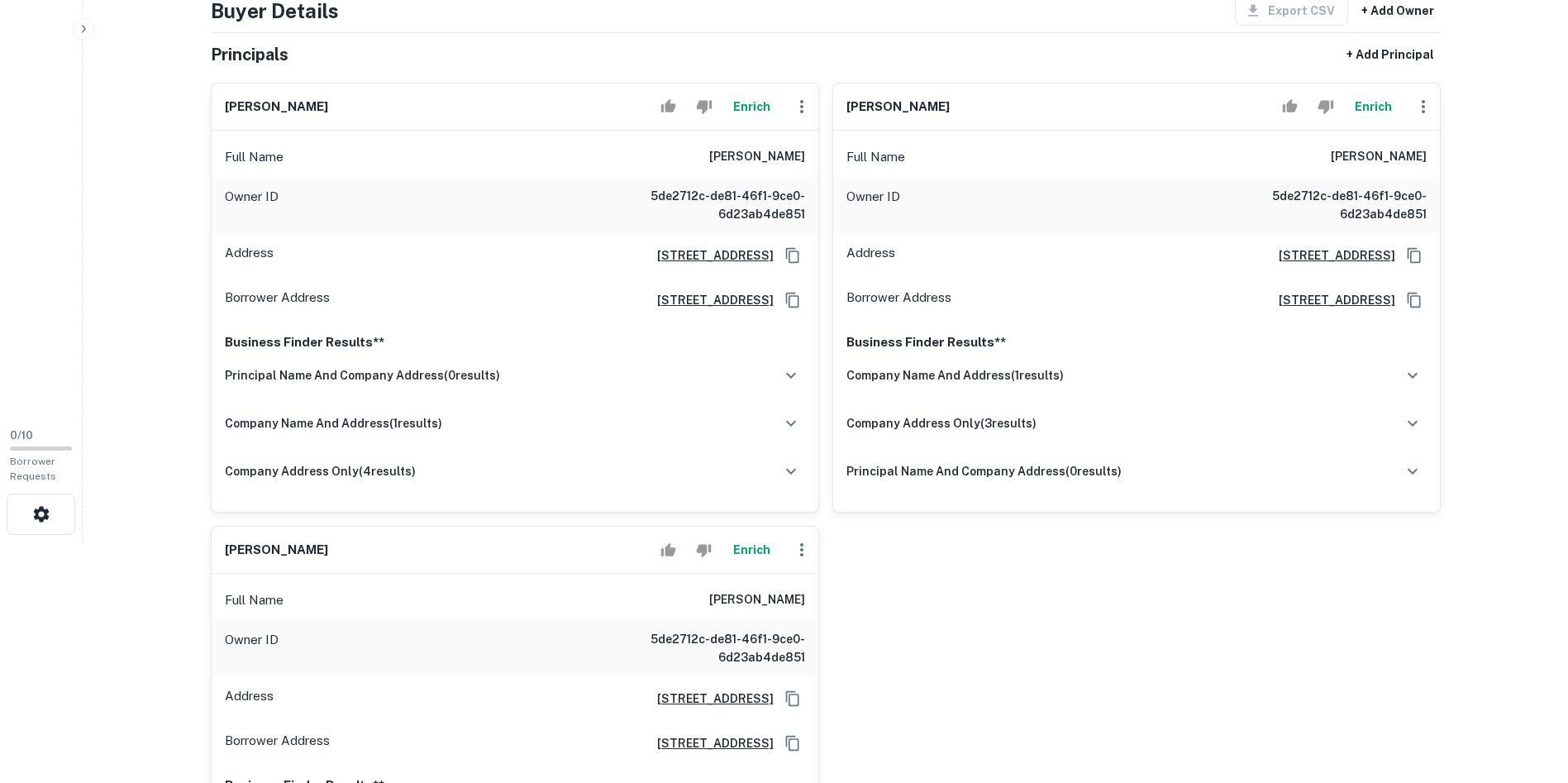
scroll to position [165, 0]
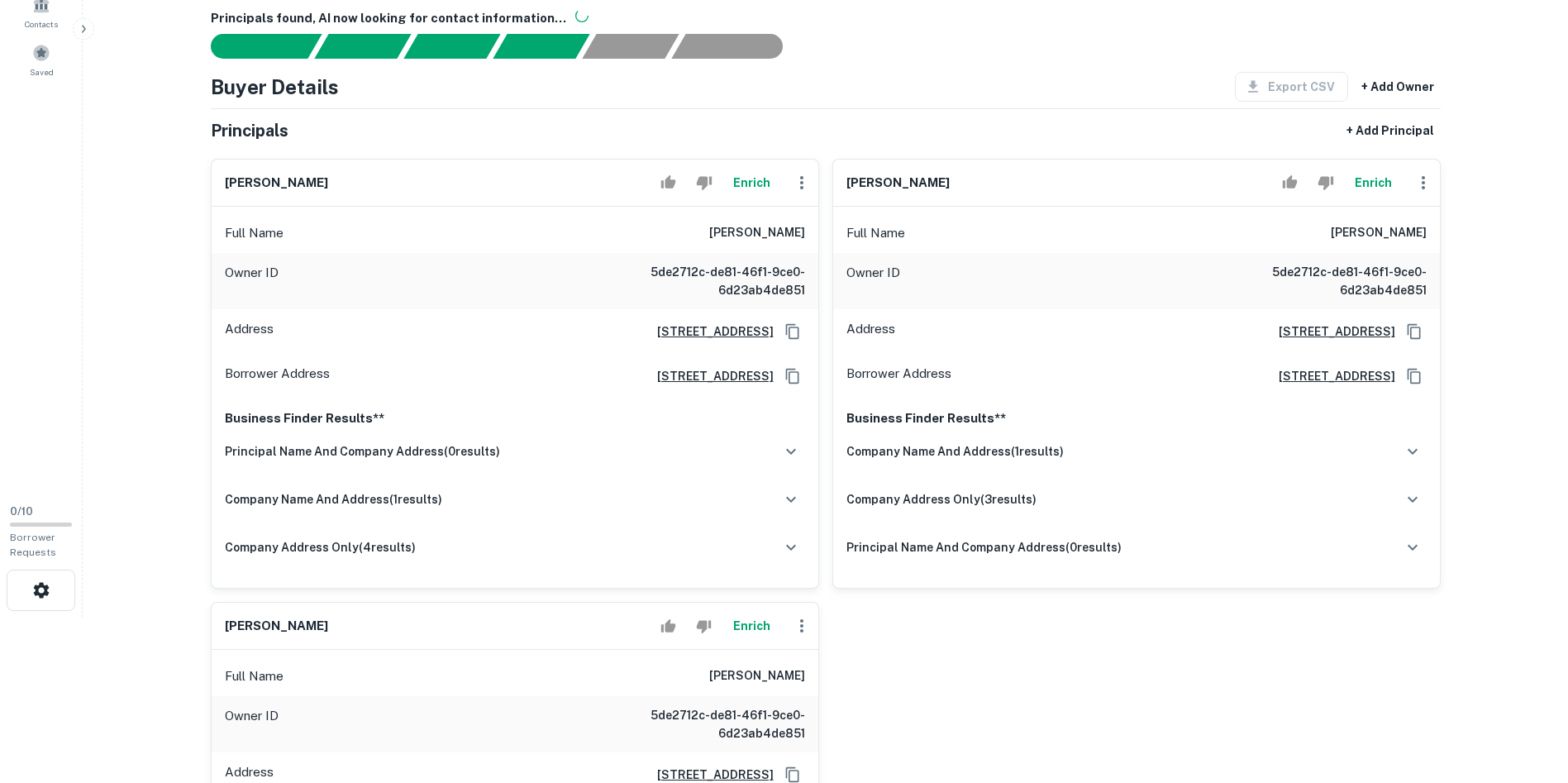
click at [876, 181] on h6 "[PERSON_NAME]" at bounding box center [897, 183] width 104 height 19
click at [869, 179] on h6 "[PERSON_NAME]" at bounding box center [897, 183] width 104 height 19
copy div "[PERSON_NAME] Enrich"
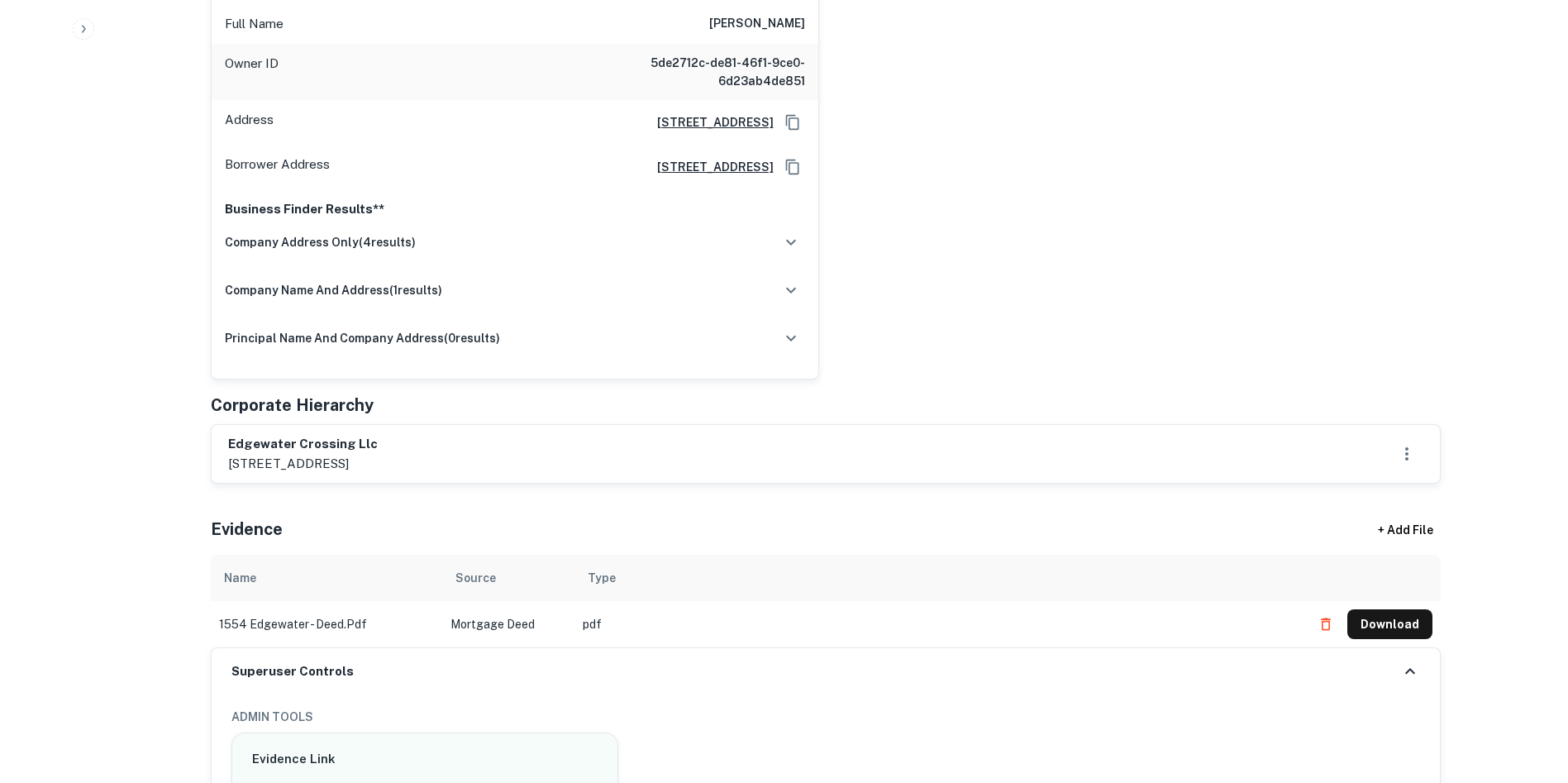
scroll to position [827, 0]
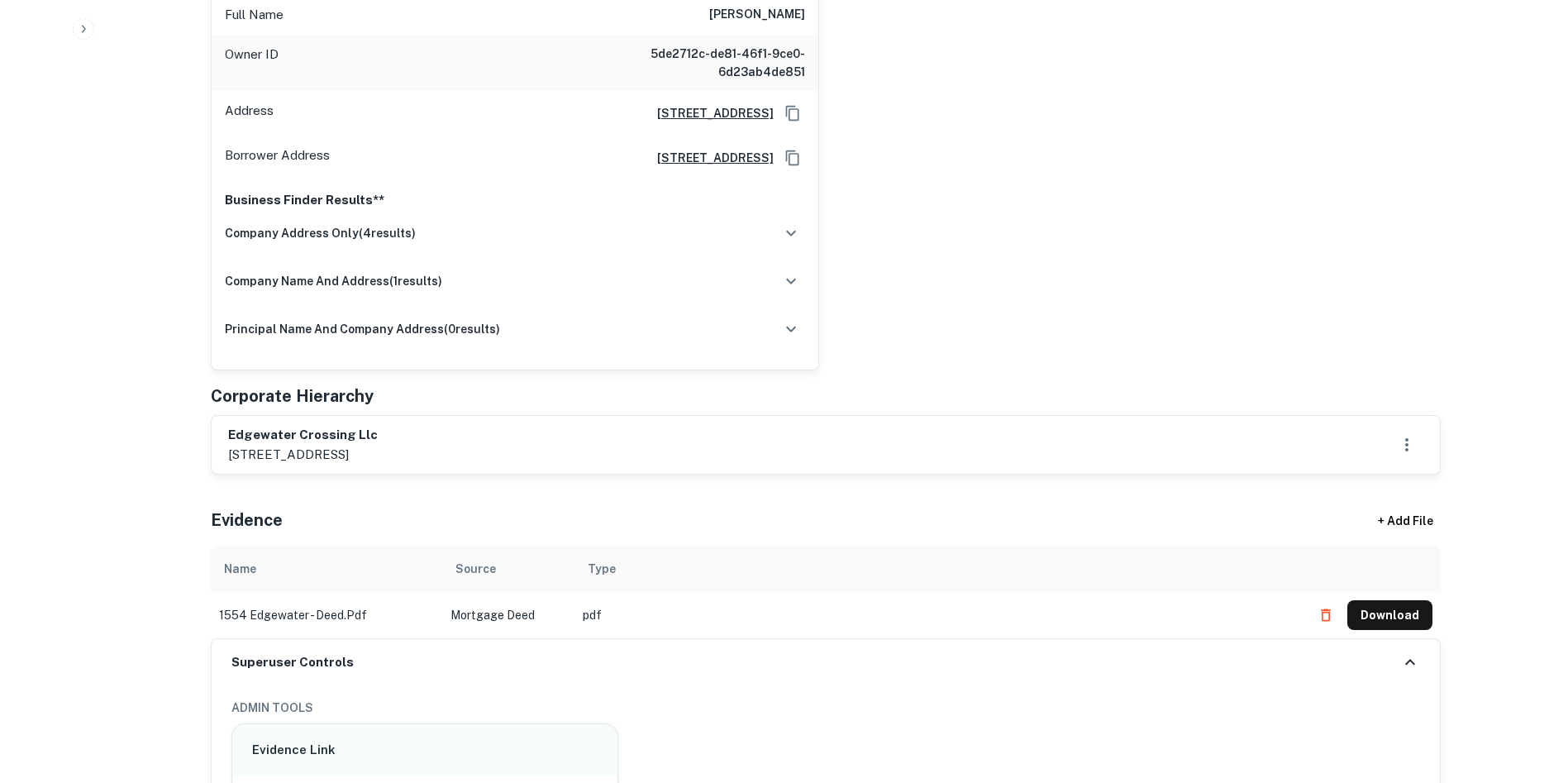
click at [286, 456] on p "[STREET_ADDRESS]" at bounding box center [302, 454] width 150 height 20
copy p "5348"
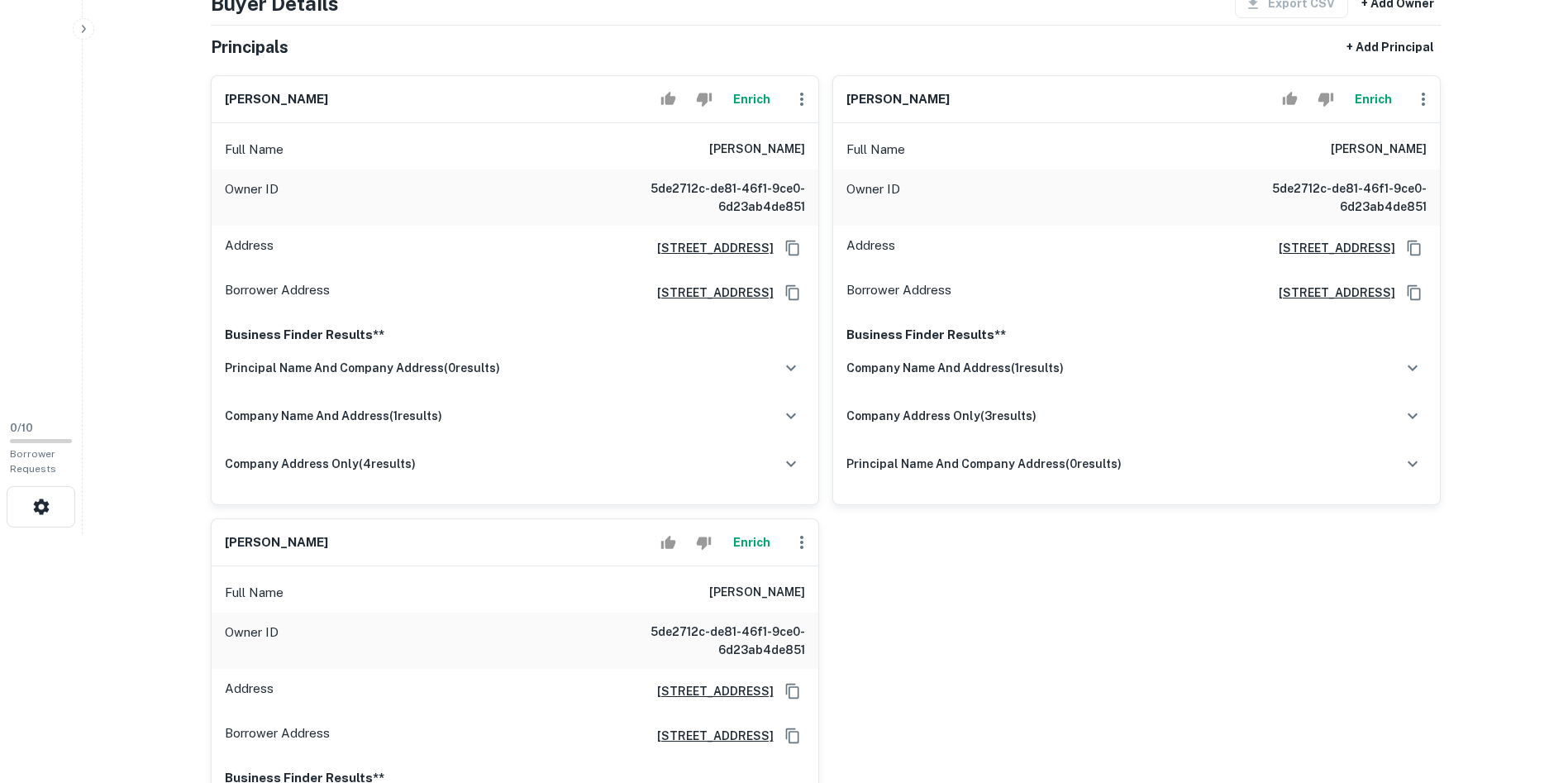
scroll to position [248, 0]
click at [894, 96] on h6 "[PERSON_NAME]" at bounding box center [897, 100] width 104 height 19
copy div "[PERSON_NAME] Enrich"
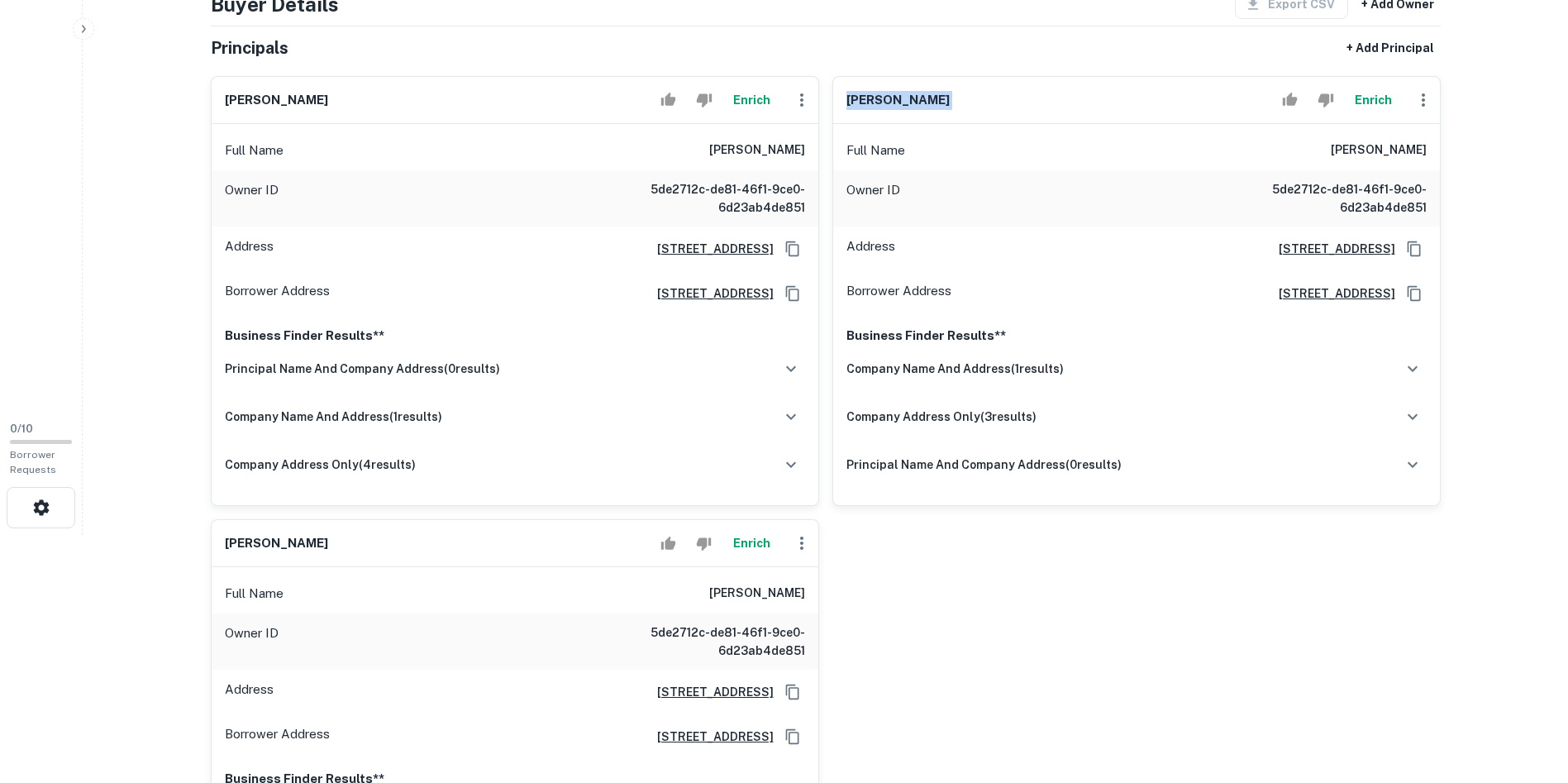
copy div "[PERSON_NAME] Enrich"
click at [287, 541] on h6 "[PERSON_NAME]" at bounding box center [277, 544] width 104 height 19
copy div "[PERSON_NAME] Enrich"
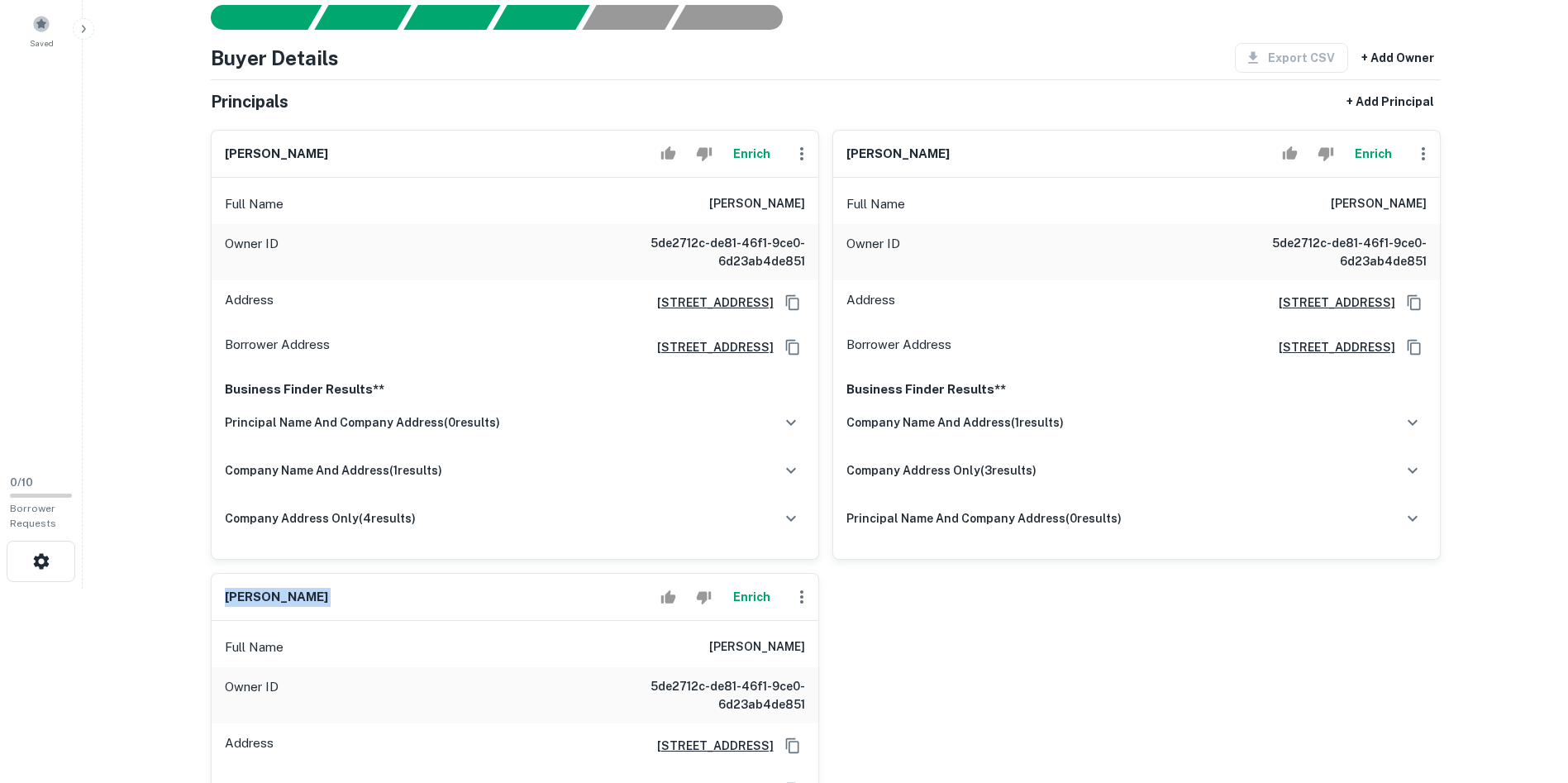
scroll to position [165, 0]
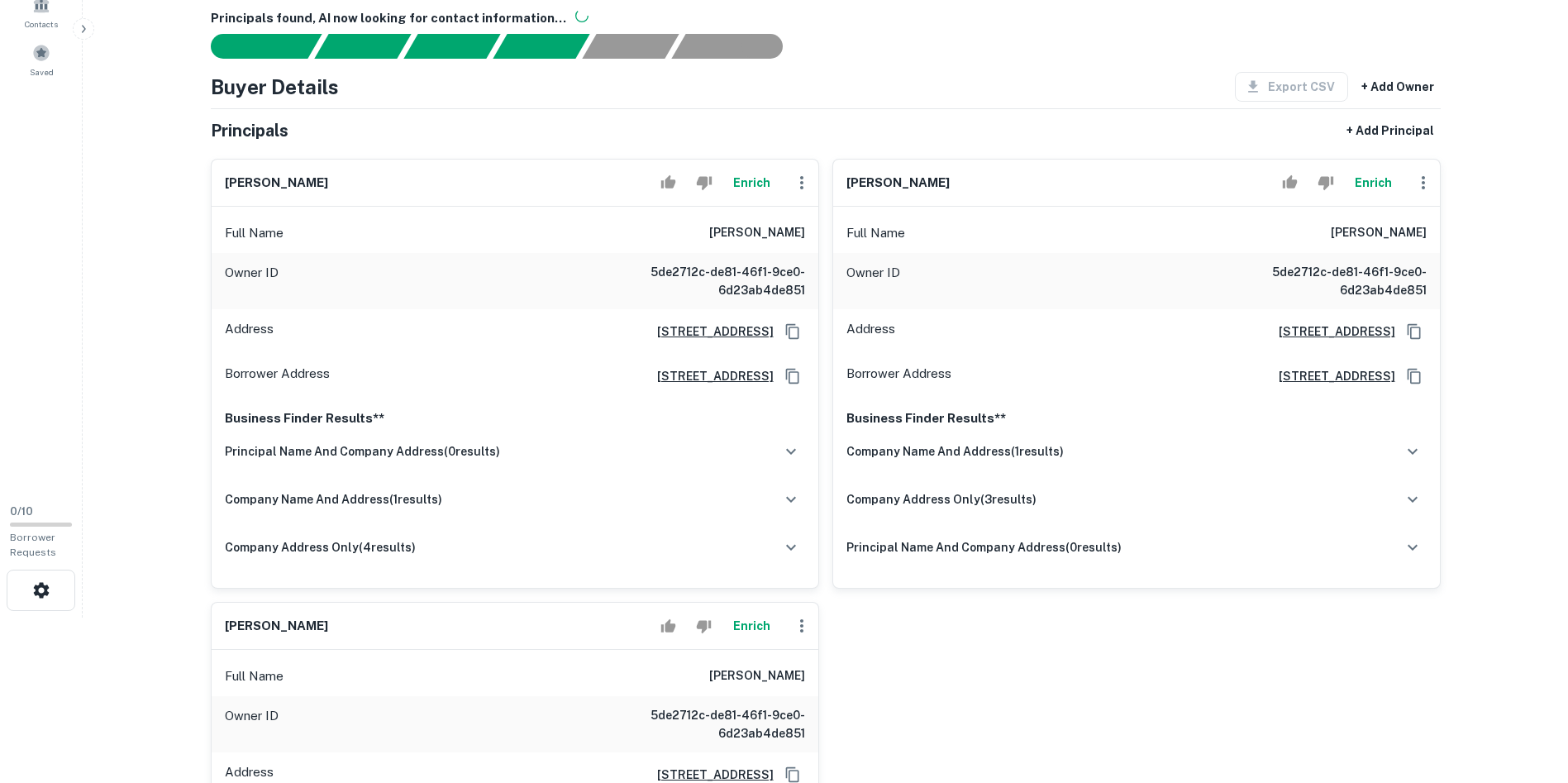
click at [292, 180] on h6 "[PERSON_NAME]" at bounding box center [277, 183] width 104 height 19
copy div "[PERSON_NAME]"
click at [824, 105] on div "Buyer Details Export CSV + Add Owner Principals + Add Principal [PERSON_NAME] E…" at bounding box center [826, 604] width 1230 height 1064
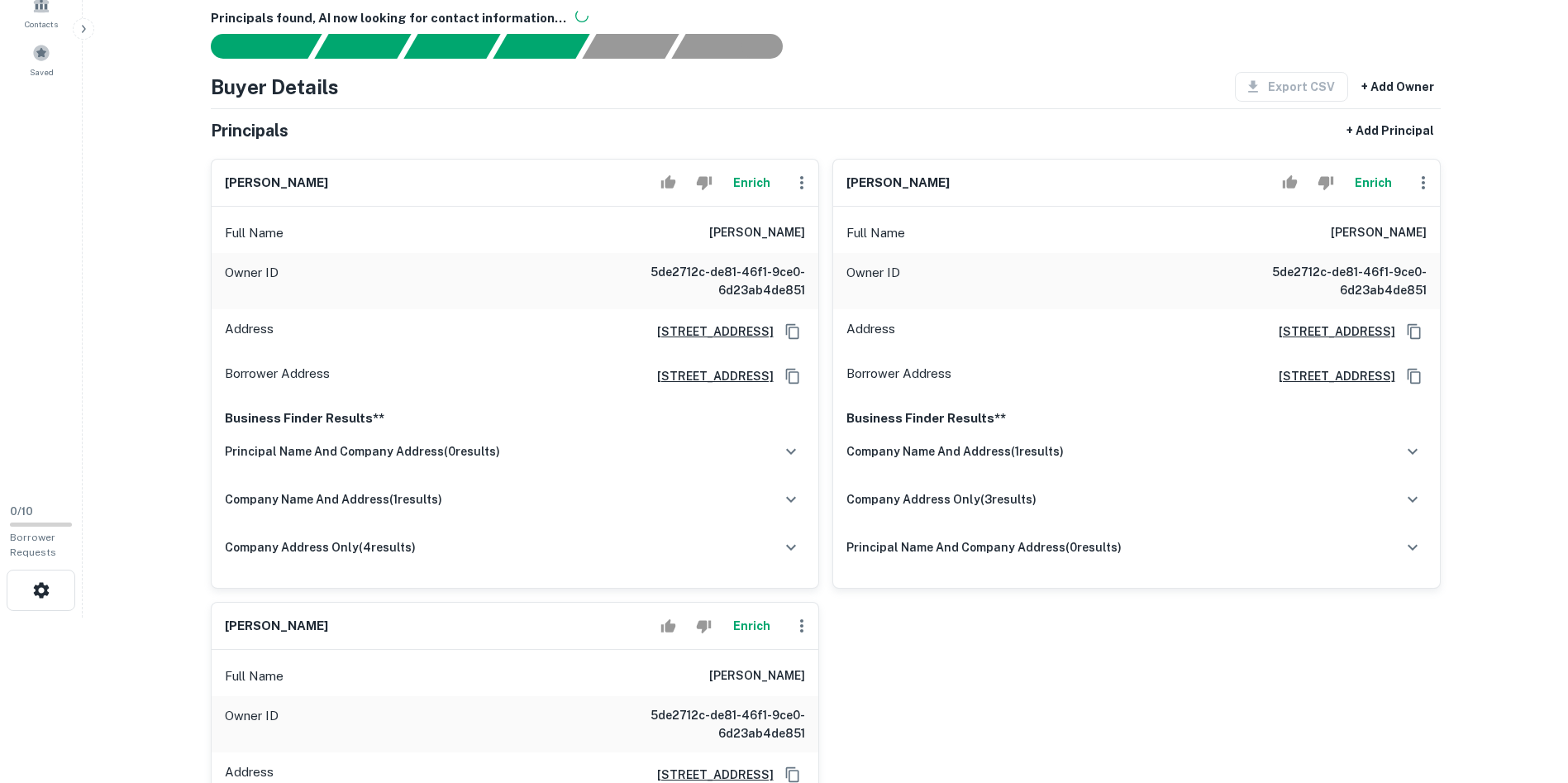
click at [796, 184] on icon "button" at bounding box center [802, 182] width 20 height 20
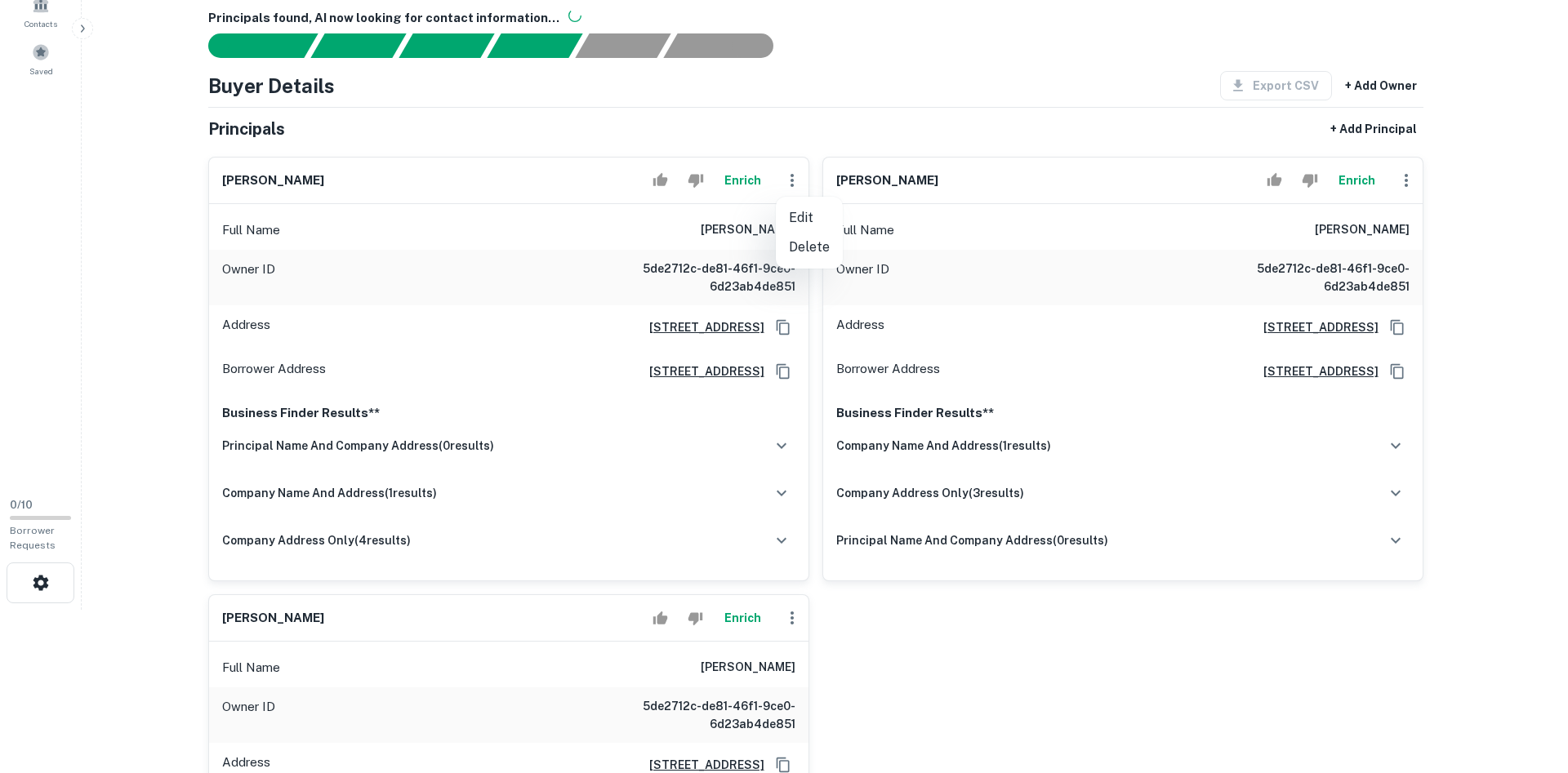
click at [799, 215] on li "Edit" at bounding box center [809, 217] width 67 height 30
select select "**"
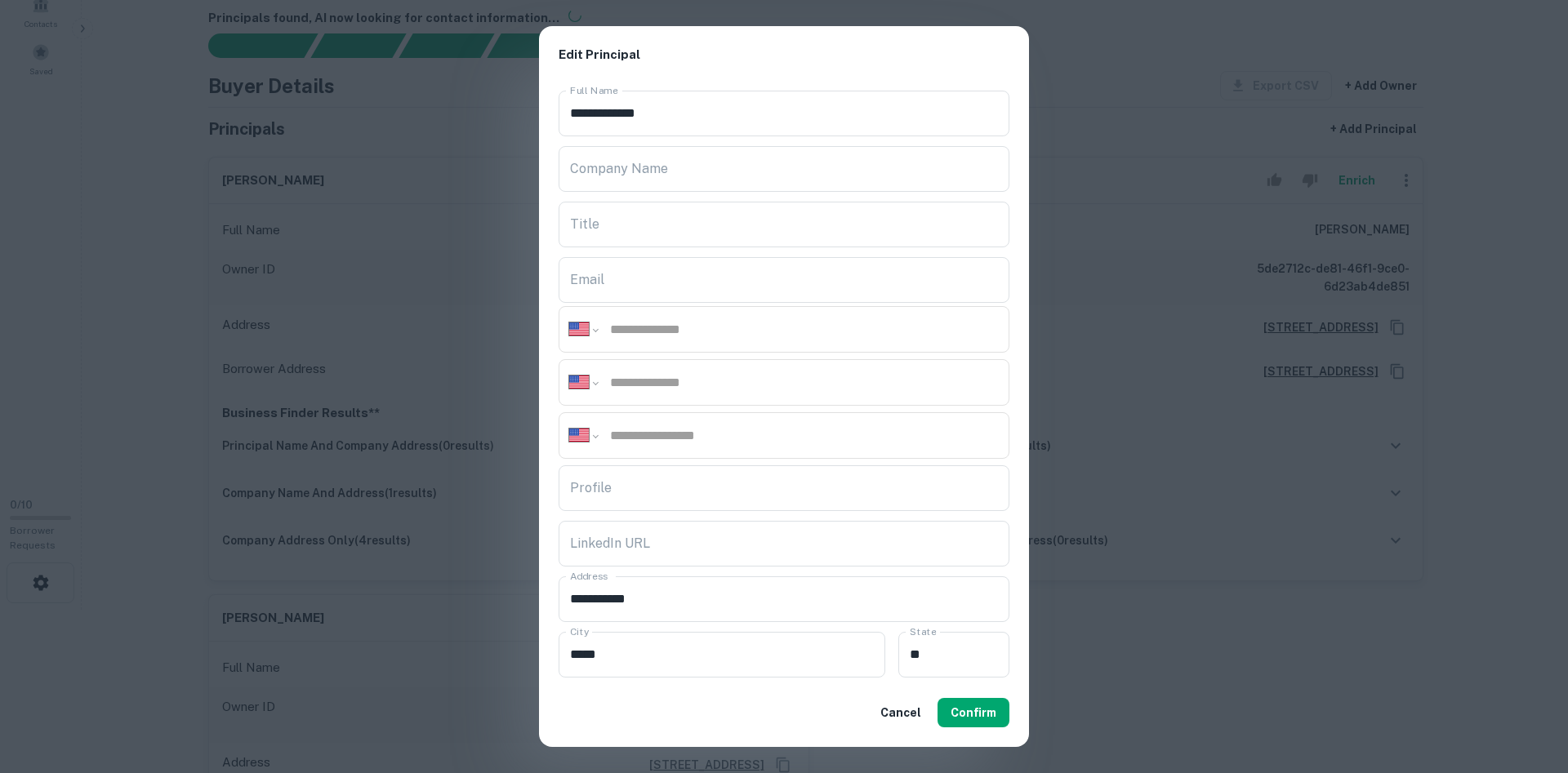
click at [696, 322] on input "tel" at bounding box center [803, 329] width 390 height 19
paste input "**********"
type input "**********"
click at [988, 716] on button "Confirm" at bounding box center [973, 712] width 72 height 30
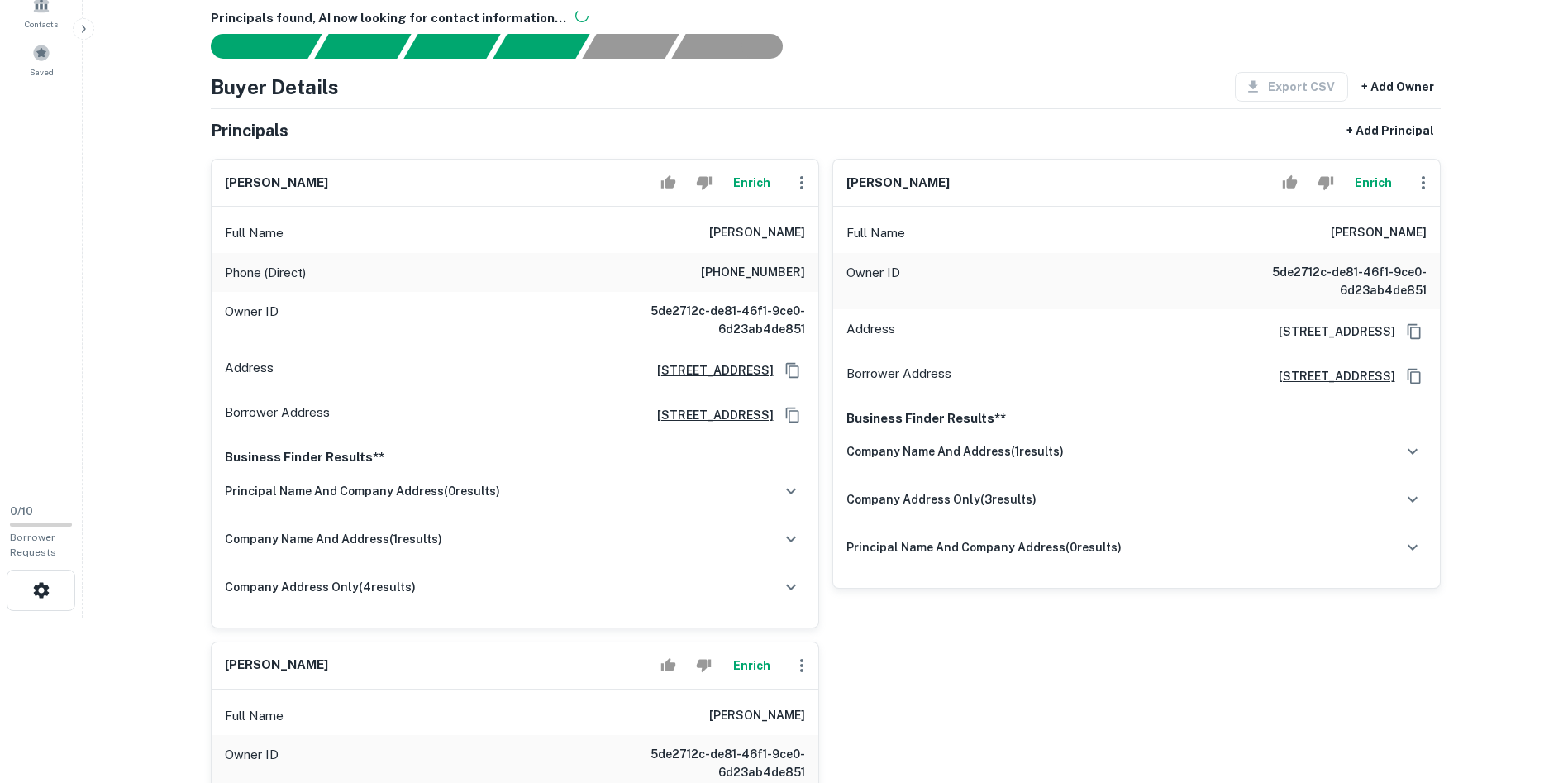
click at [1521, 320] on main "Back to Borrower Requests Borrower Info for [STREET_ADDRESS] Loan : EDGEWATER C…" at bounding box center [826, 226] width 1486 height 783
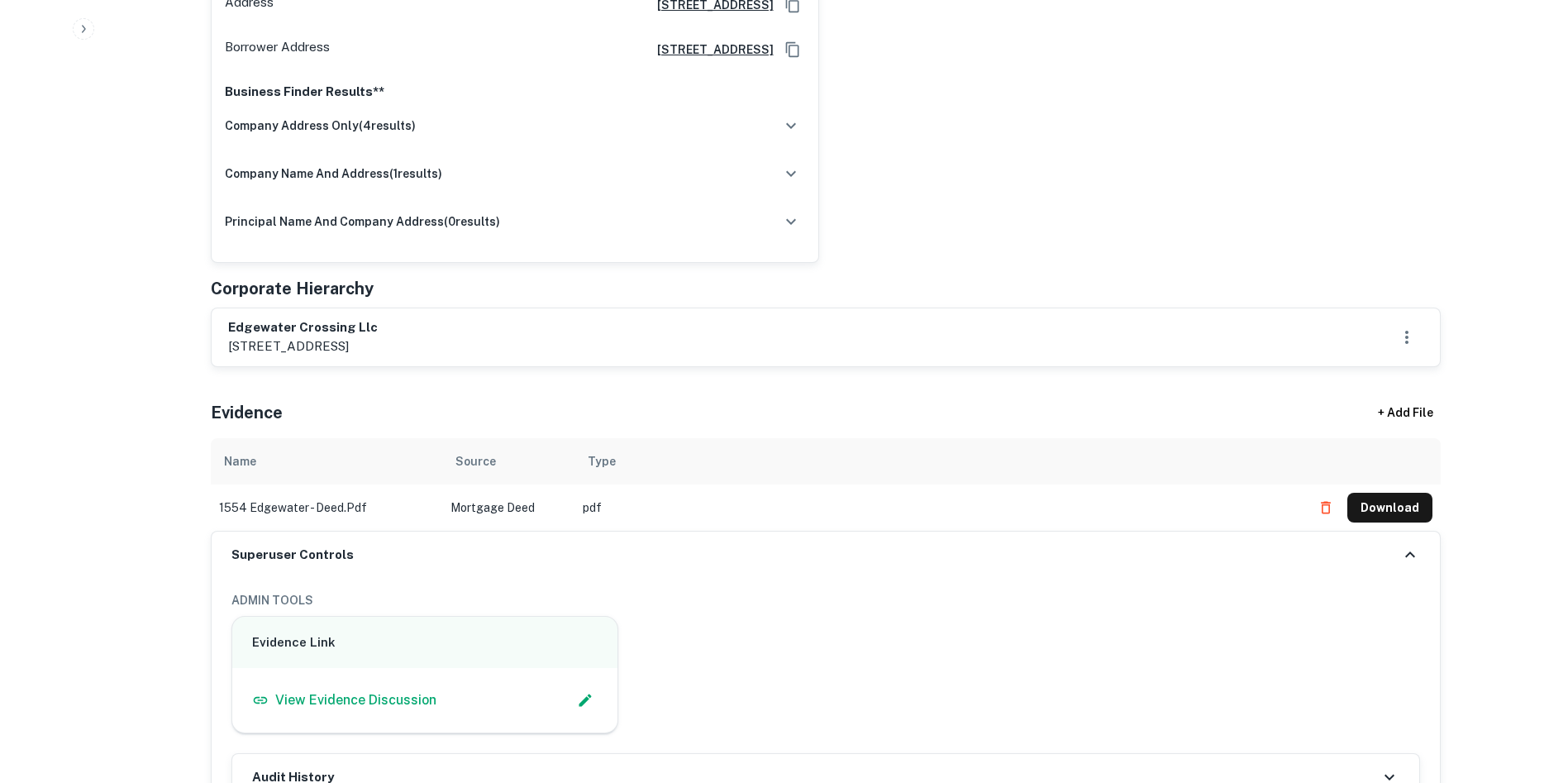
scroll to position [1240, 0]
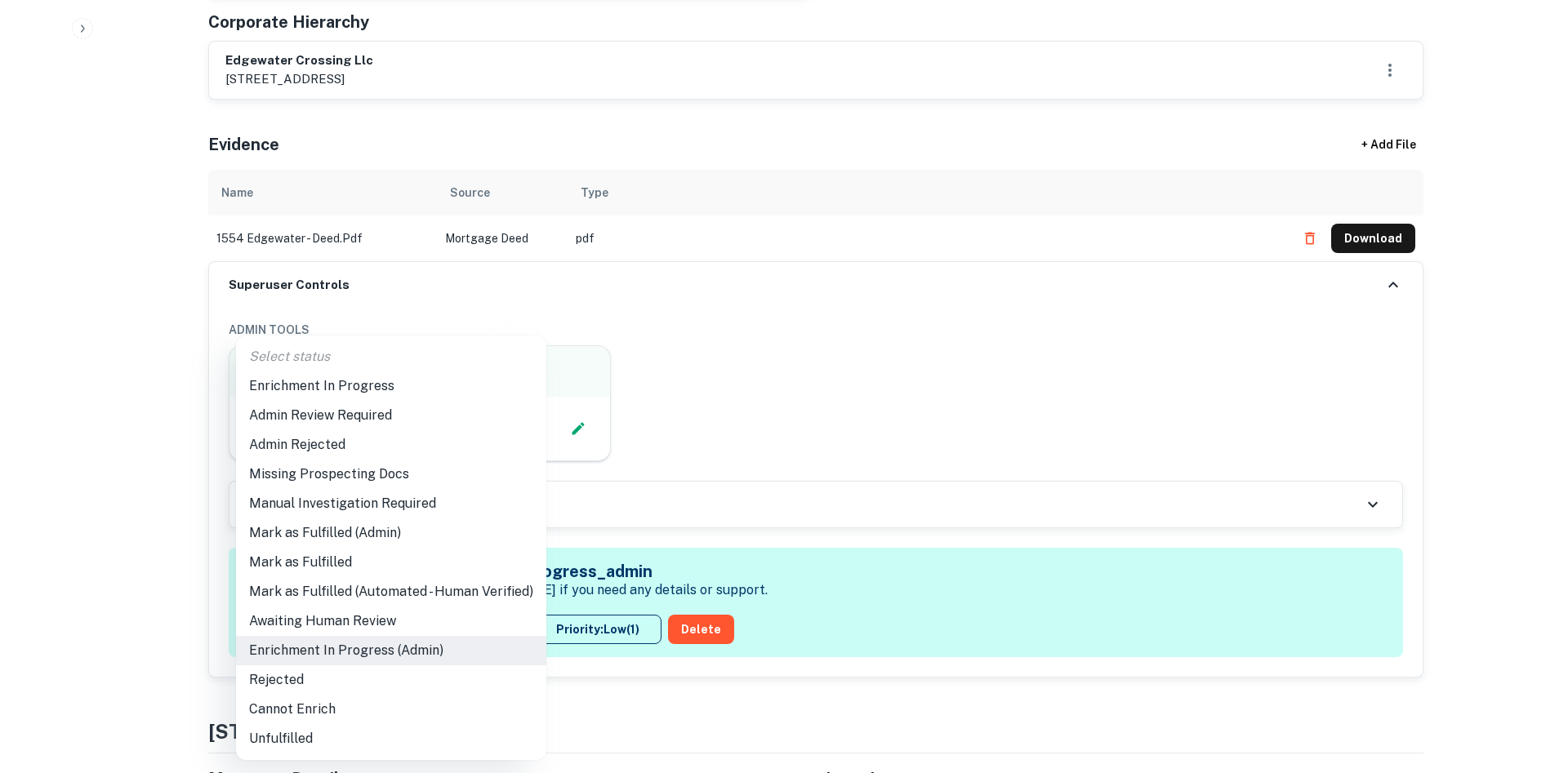
click at [385, 418] on li "Admin Review Required" at bounding box center [391, 415] width 311 height 30
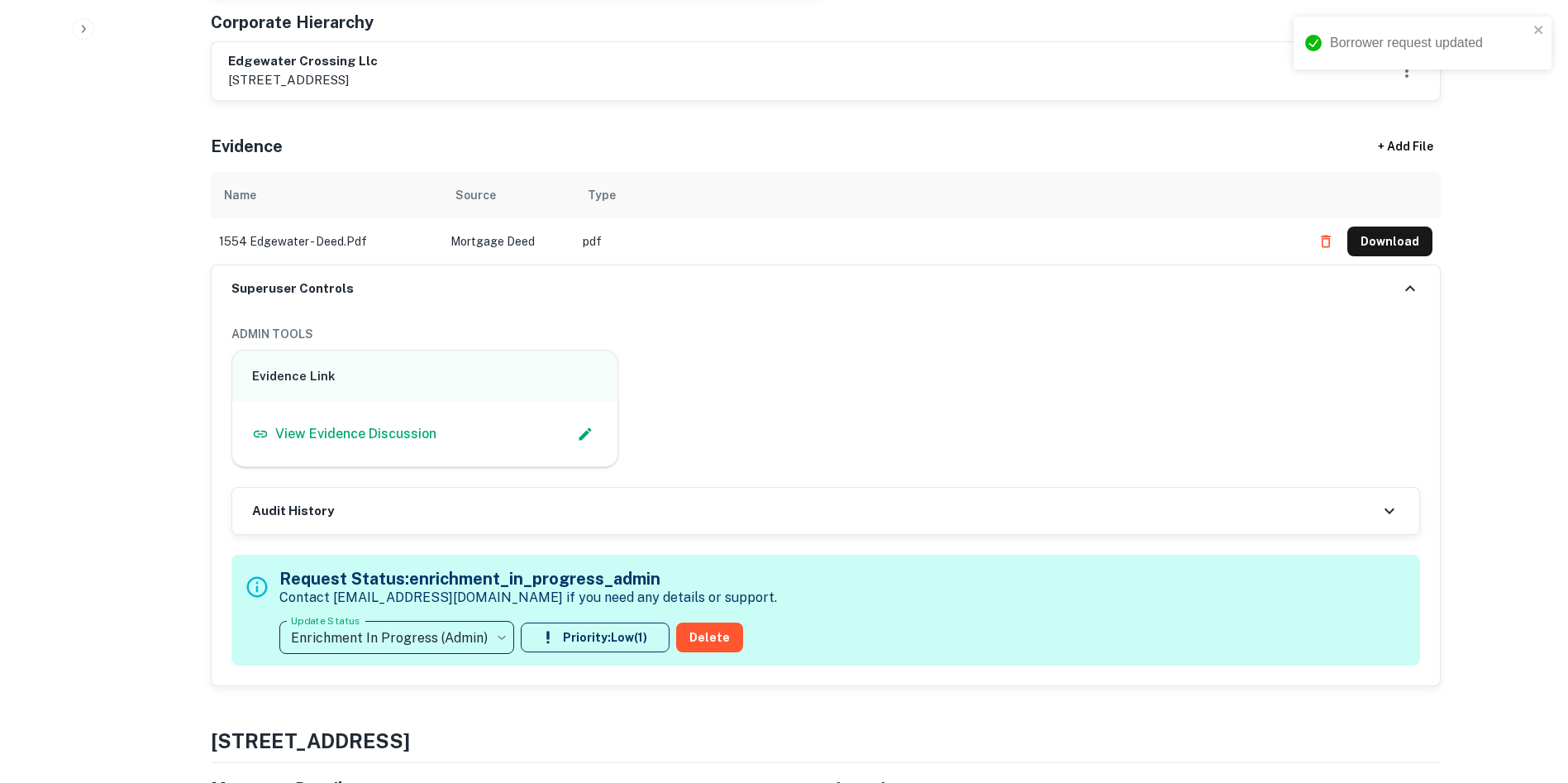
type input "**********"
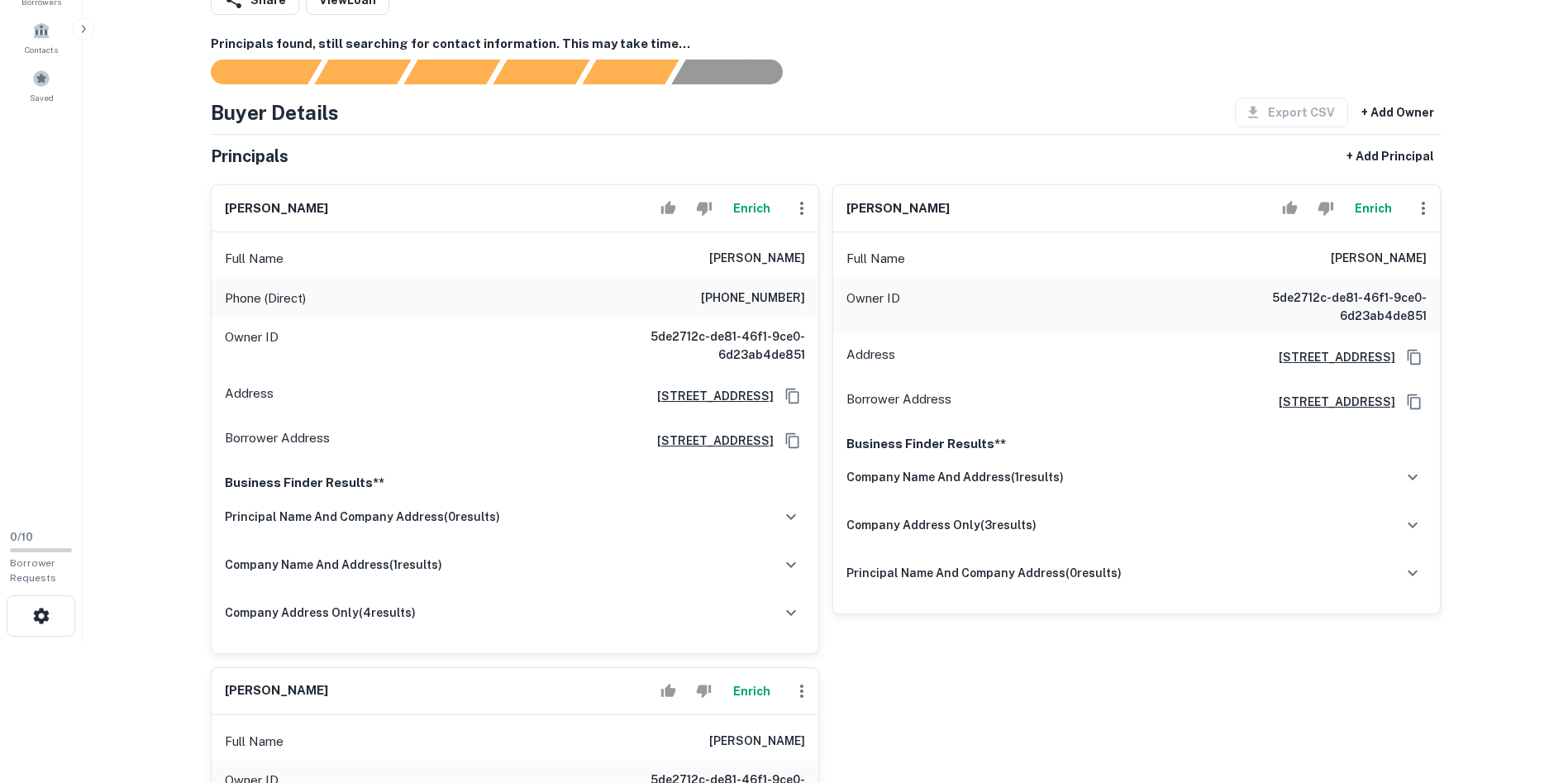
scroll to position [0, 0]
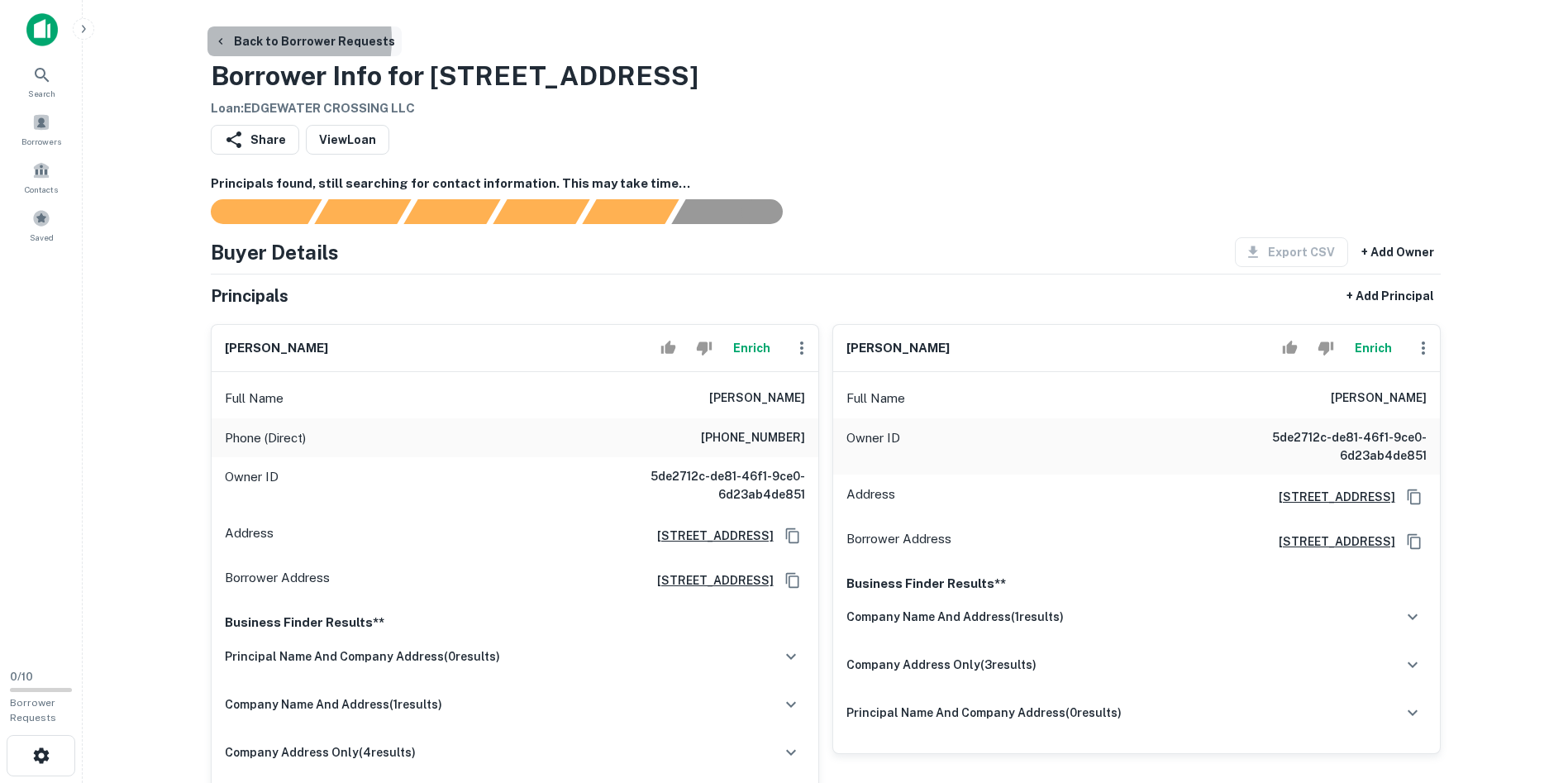
click at [259, 39] on button "Back to Borrower Requests" at bounding box center [304, 41] width 194 height 30
